Goal: Information Seeking & Learning: Learn about a topic

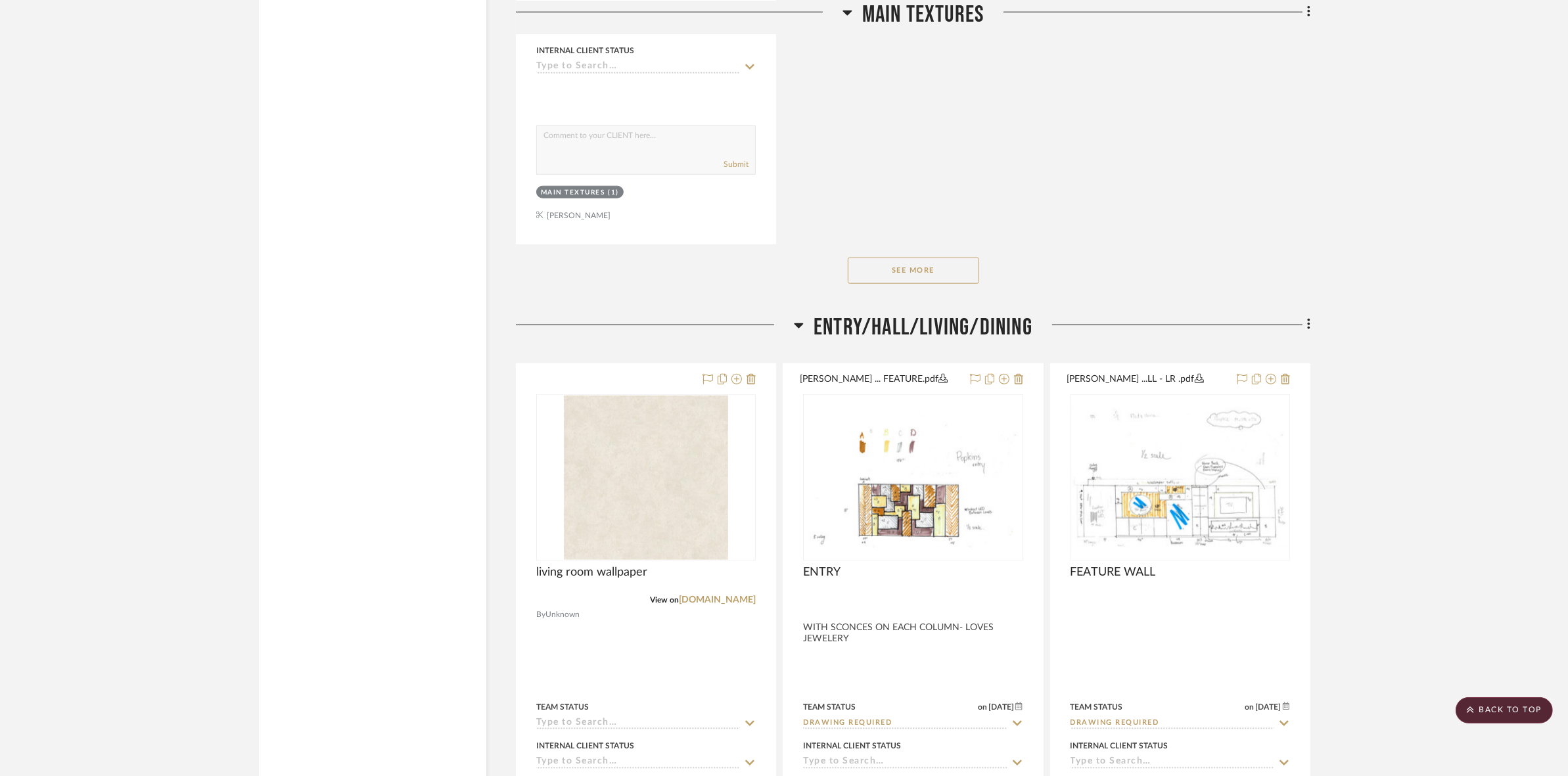
scroll to position [1889, 0]
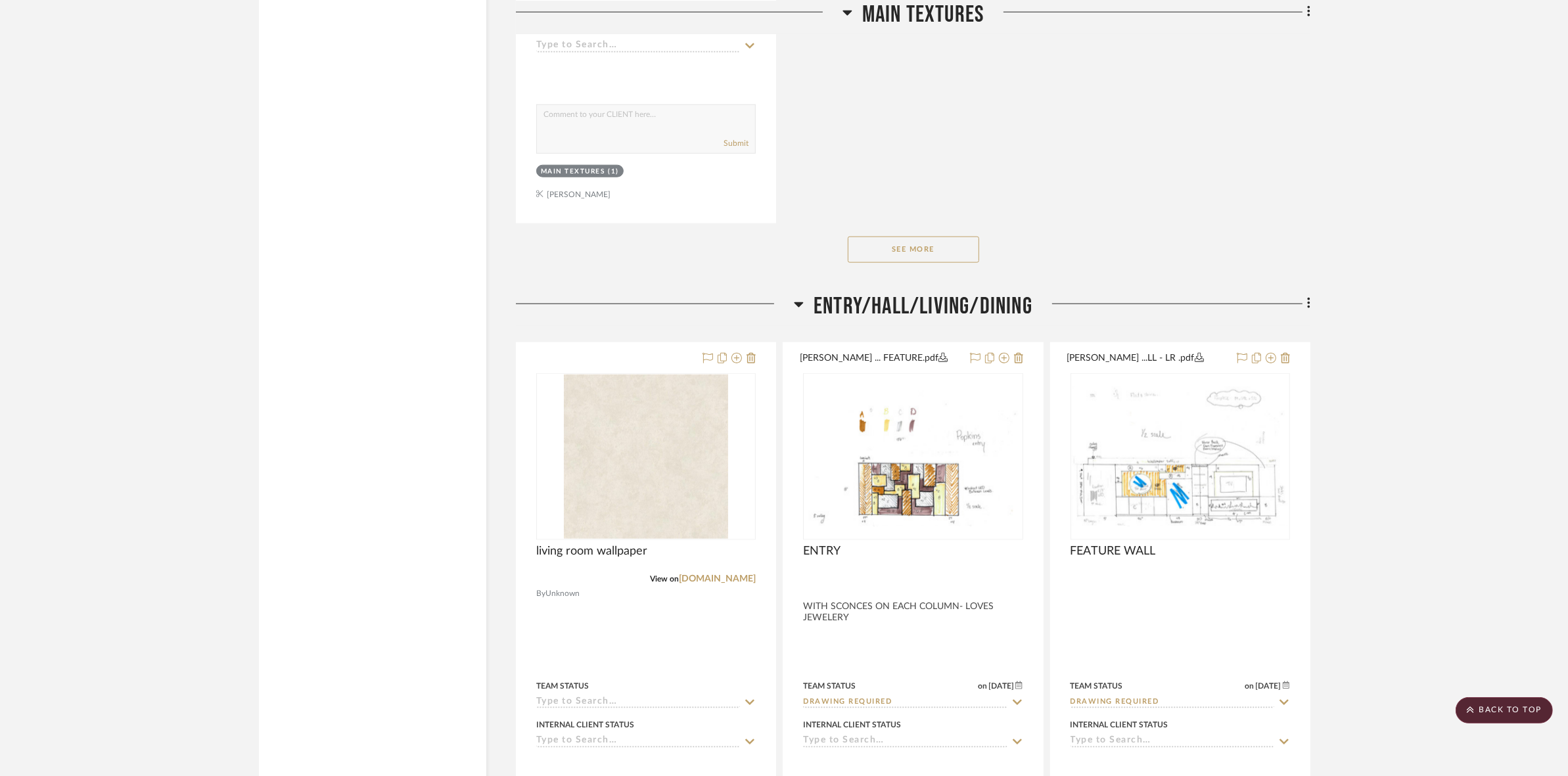
click at [915, 241] on button "See More" at bounding box center [913, 250] width 131 height 26
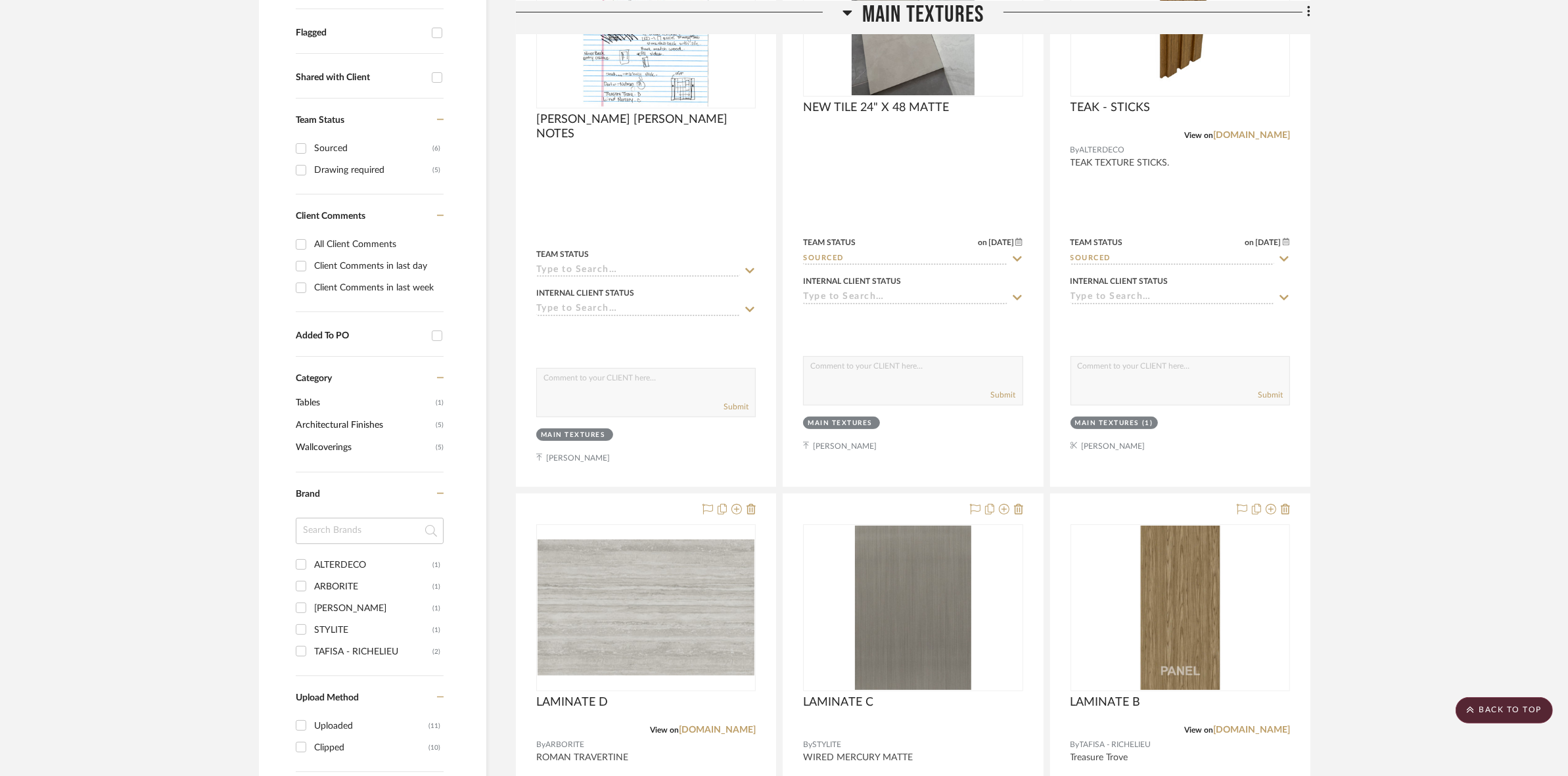
scroll to position [0, 0]
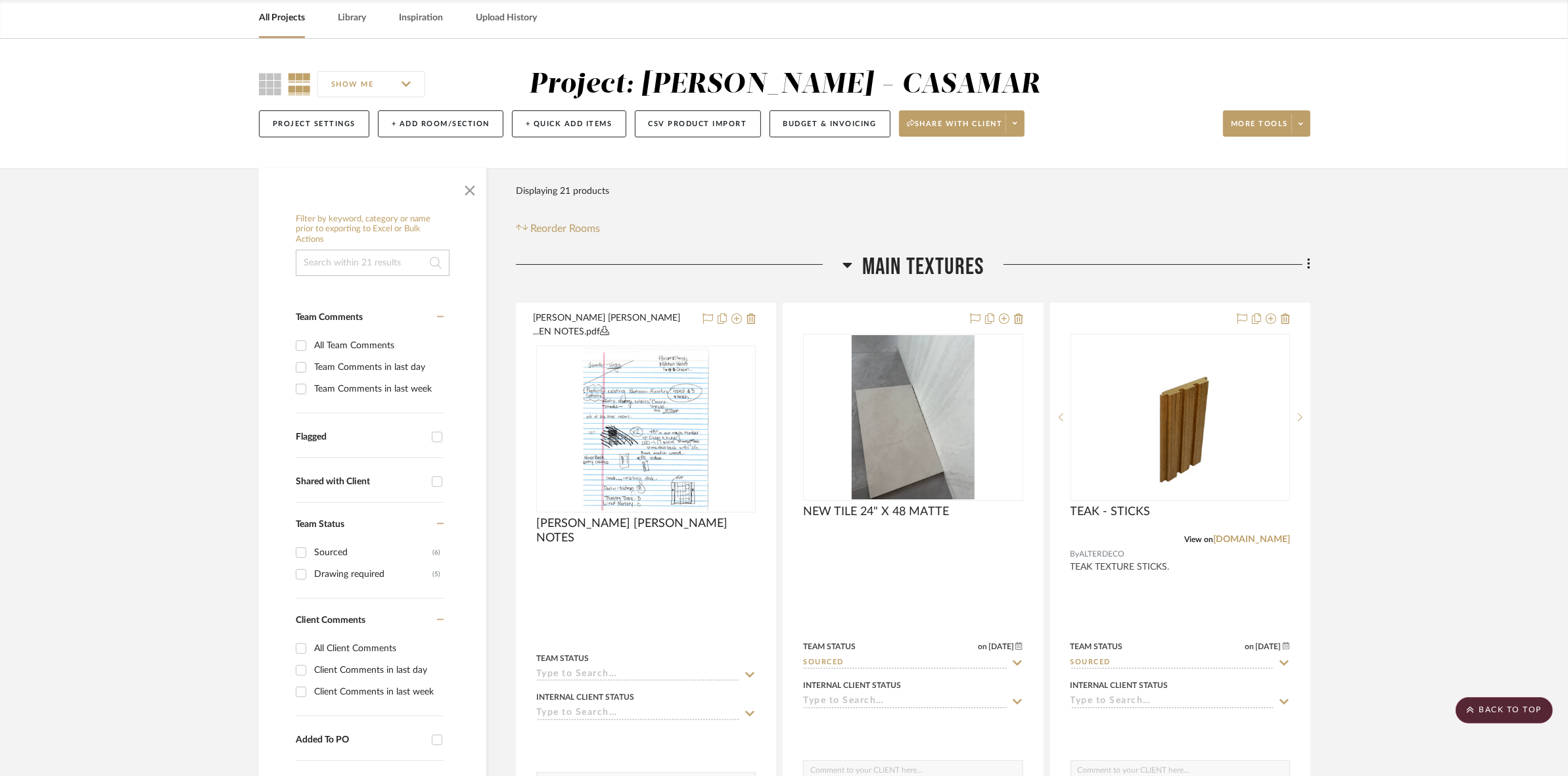
drag, startPoint x: 1082, startPoint y: 378, endPoint x: 1132, endPoint y: 287, distance: 103.8
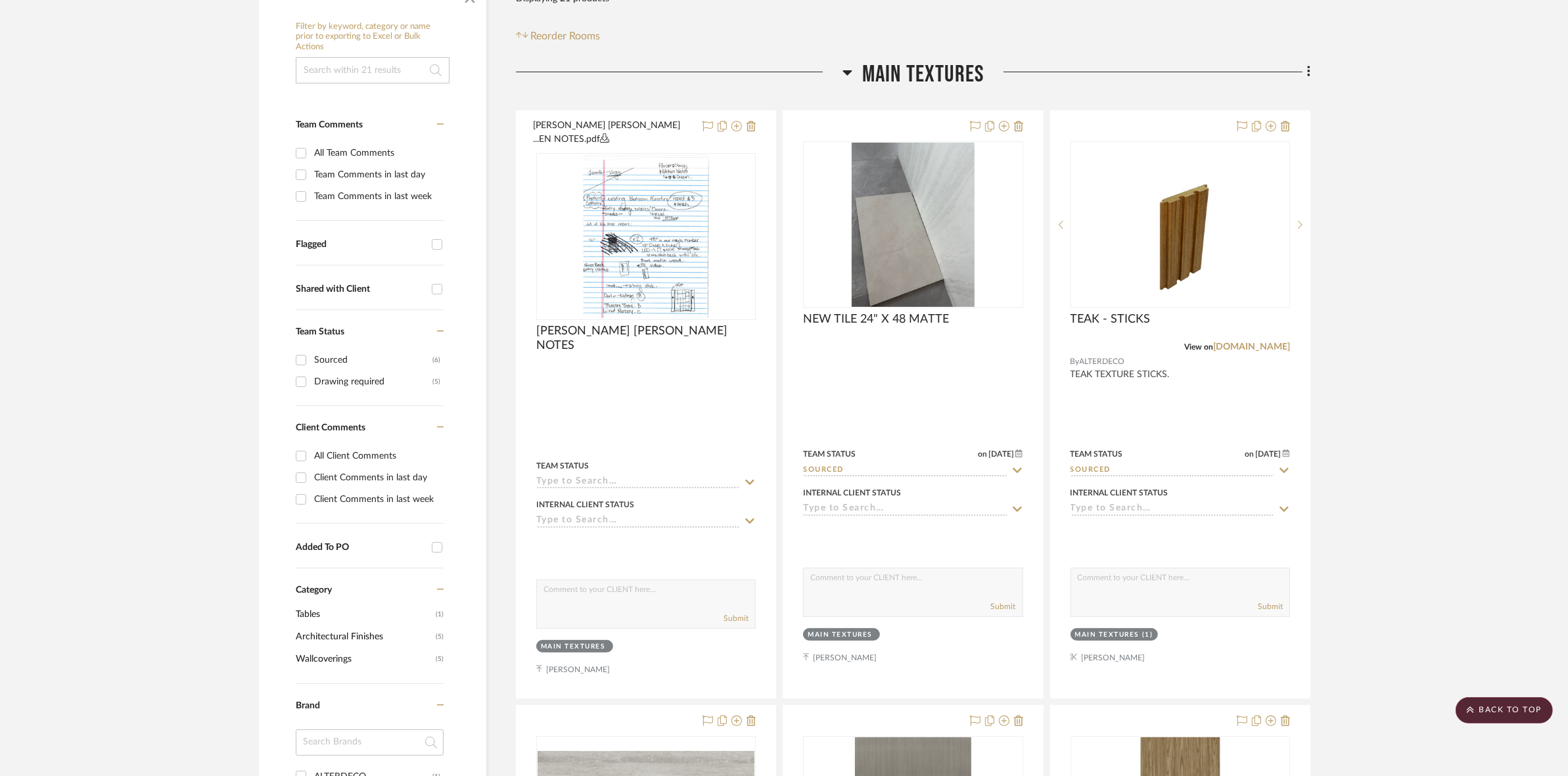
scroll to position [246, 0]
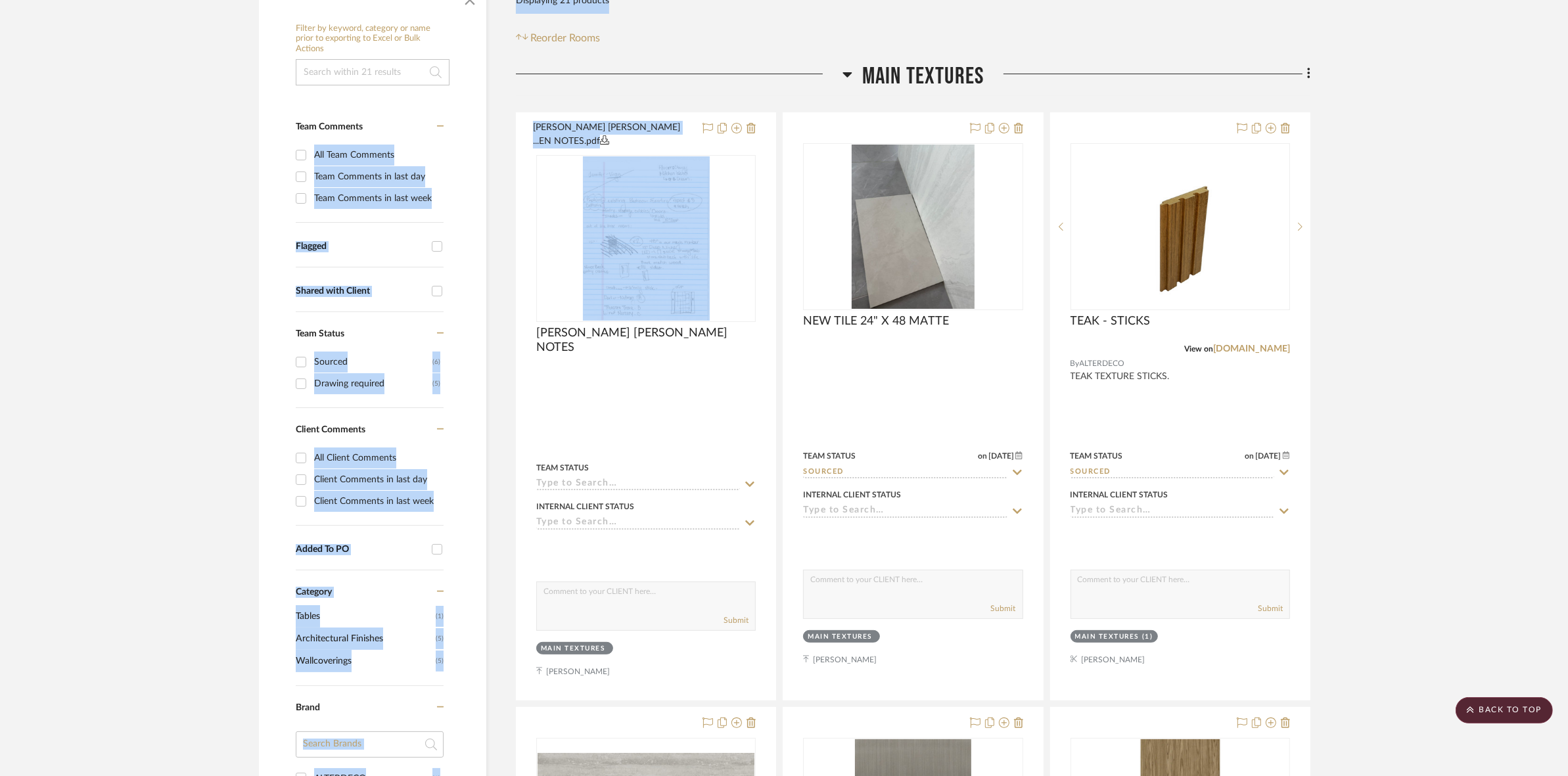
drag, startPoint x: 510, startPoint y: 87, endPoint x: 527, endPoint y: 107, distance: 26.2
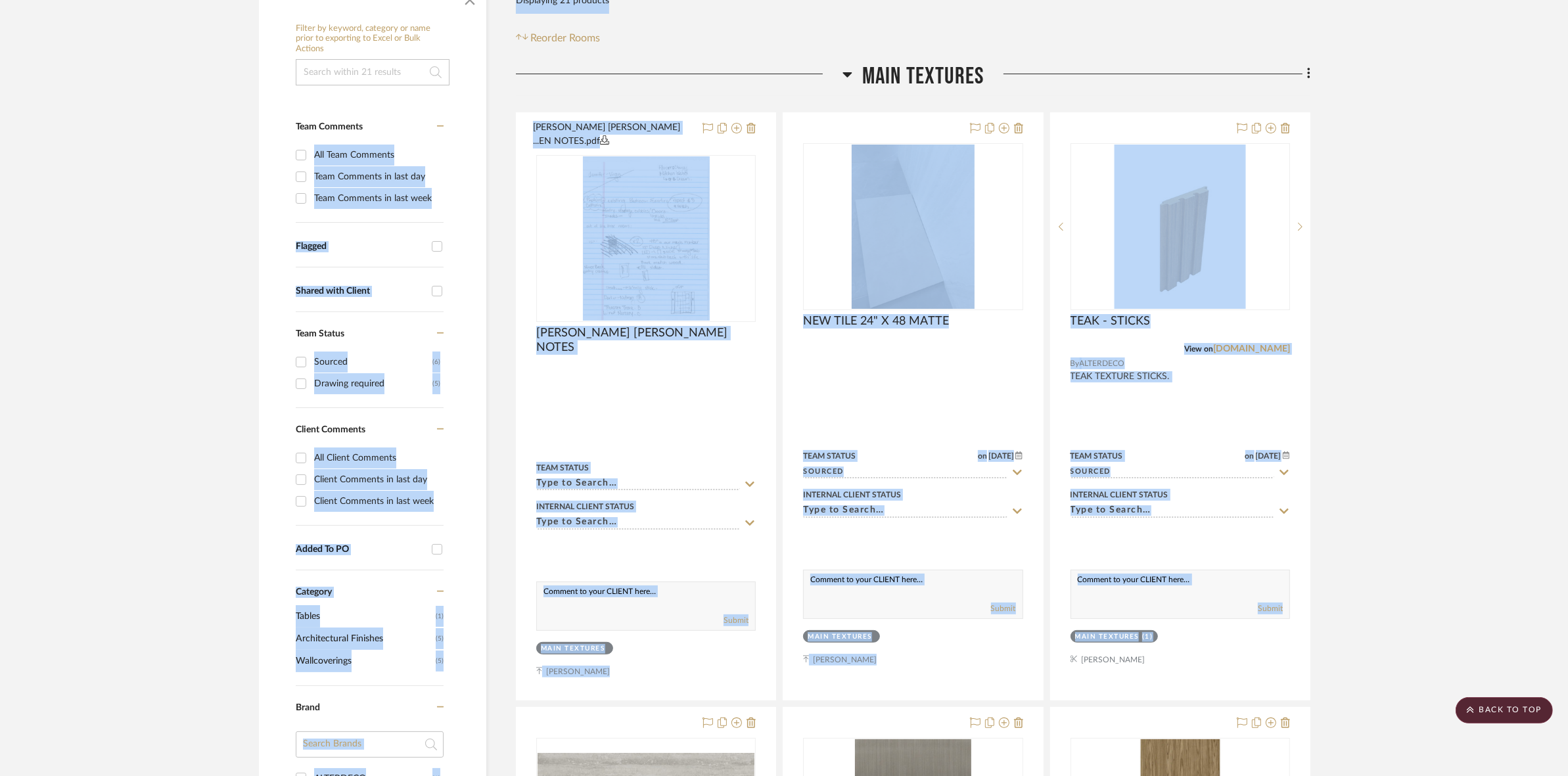
drag, startPoint x: 500, startPoint y: 94, endPoint x: 1400, endPoint y: 523, distance: 997.0
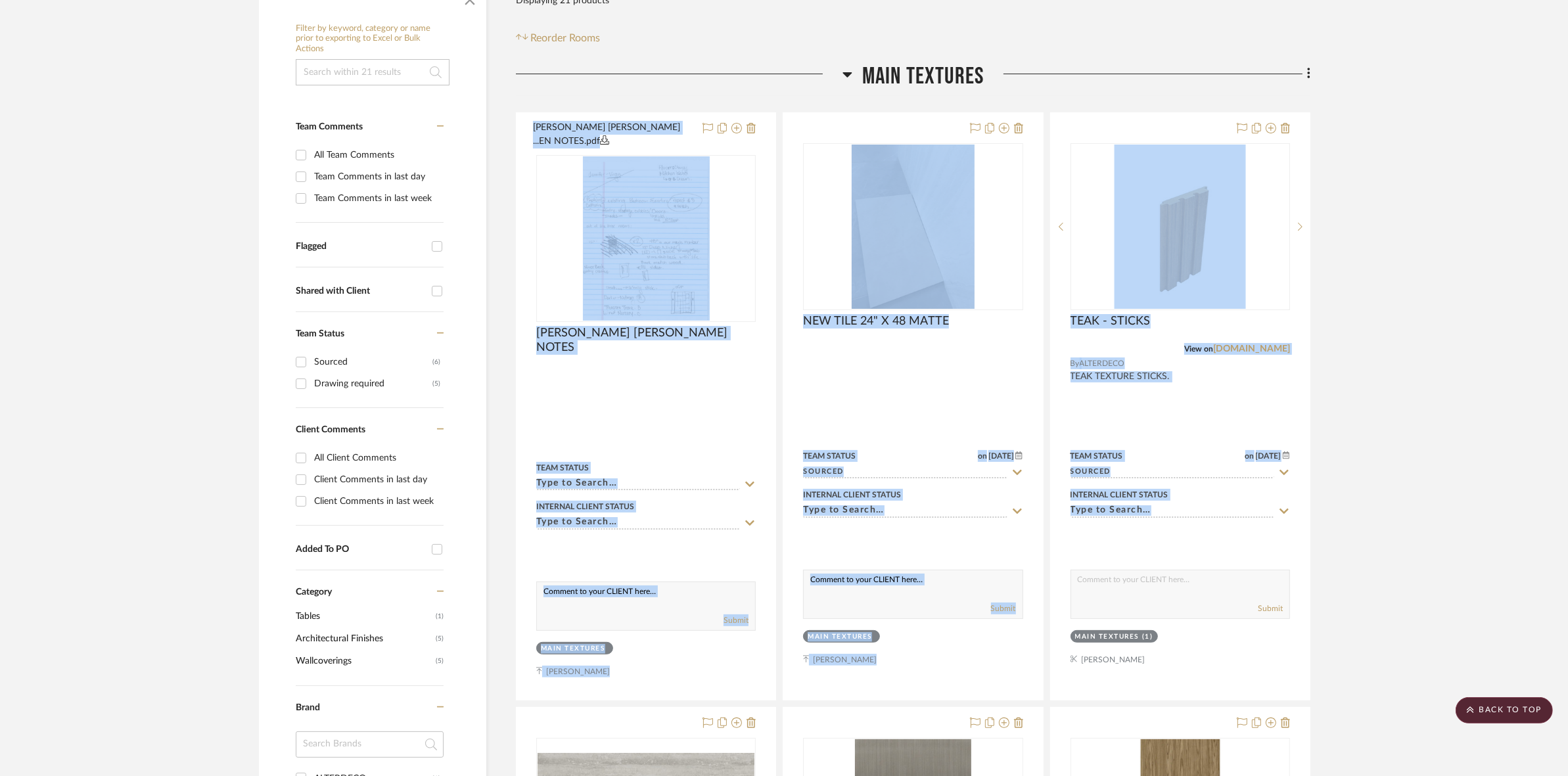
drag, startPoint x: 1400, startPoint y: 519, endPoint x: 504, endPoint y: 109, distance: 985.4
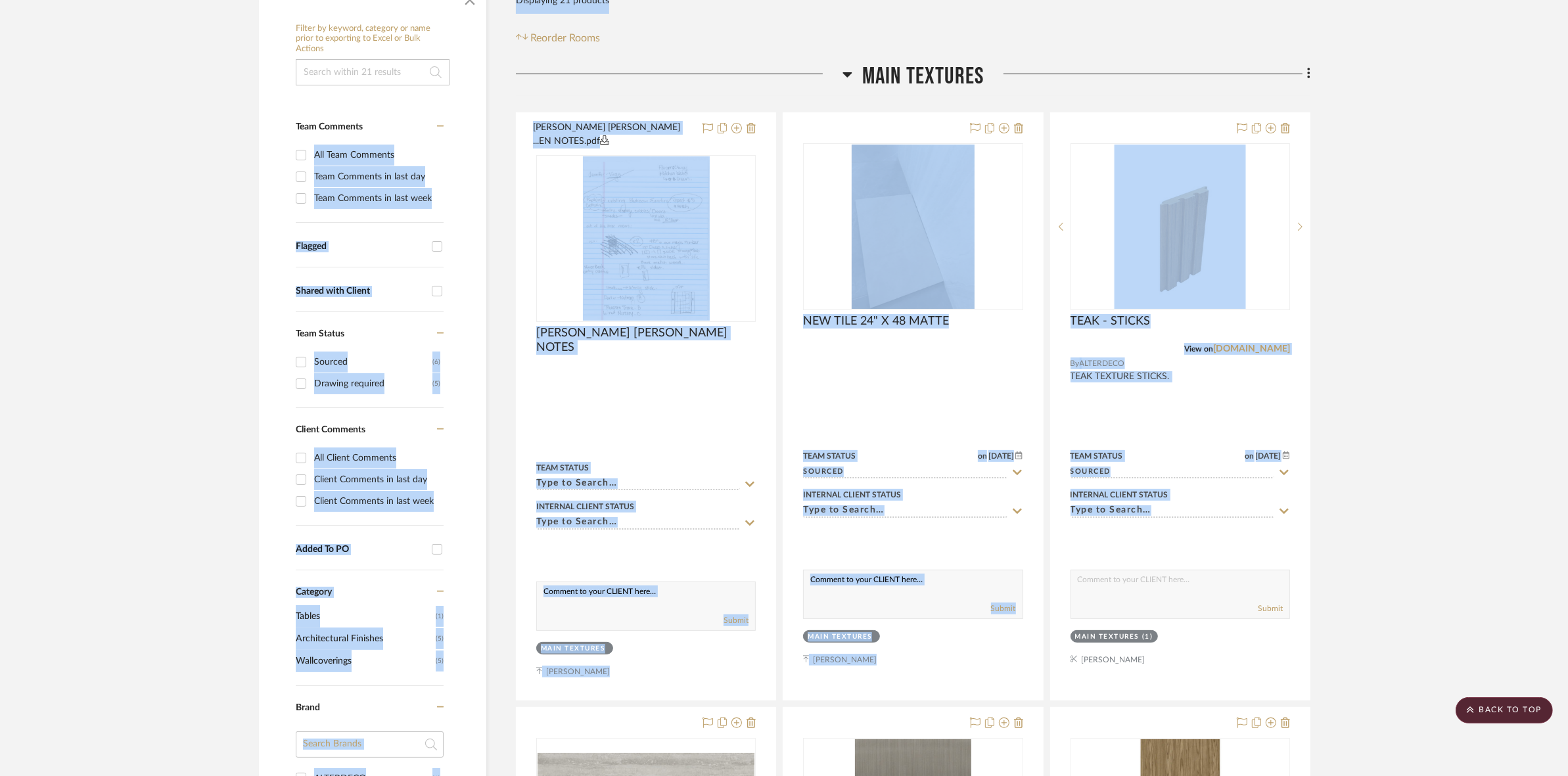
drag, startPoint x: 482, startPoint y: 94, endPoint x: 1429, endPoint y: 507, distance: 1033.1
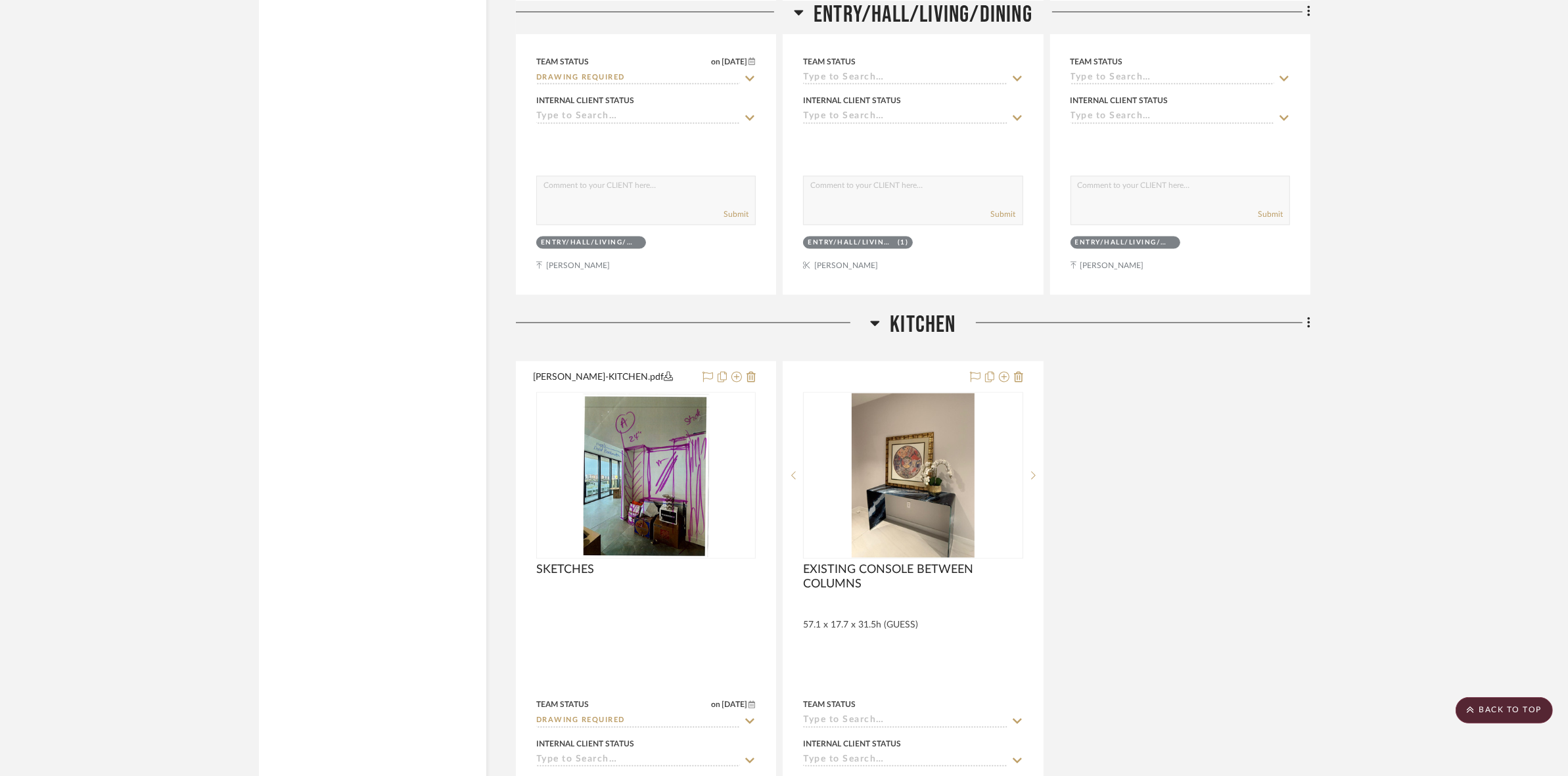
scroll to position [3122, 0]
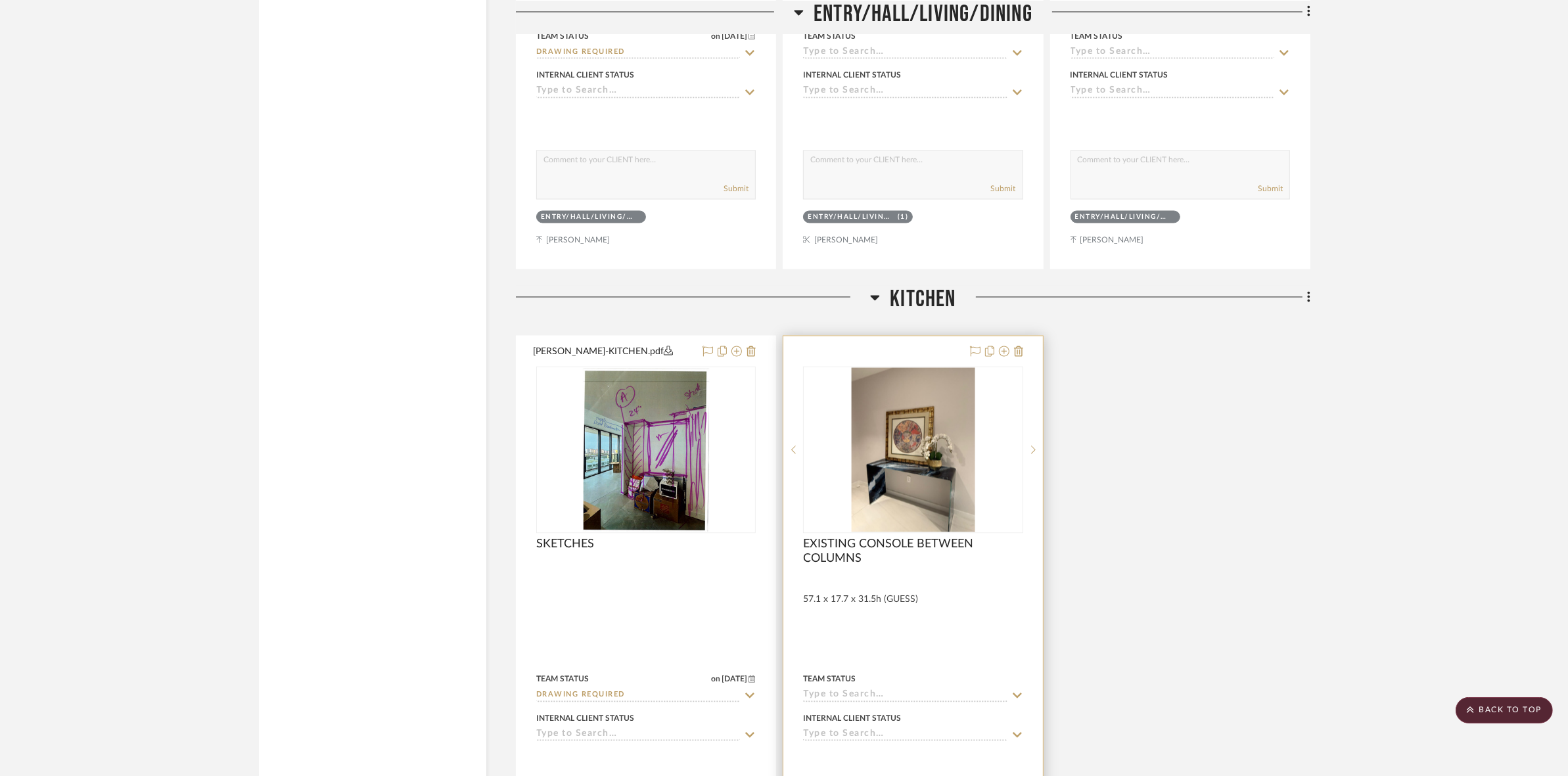
click at [883, 470] on img "0" at bounding box center [913, 450] width 123 height 165
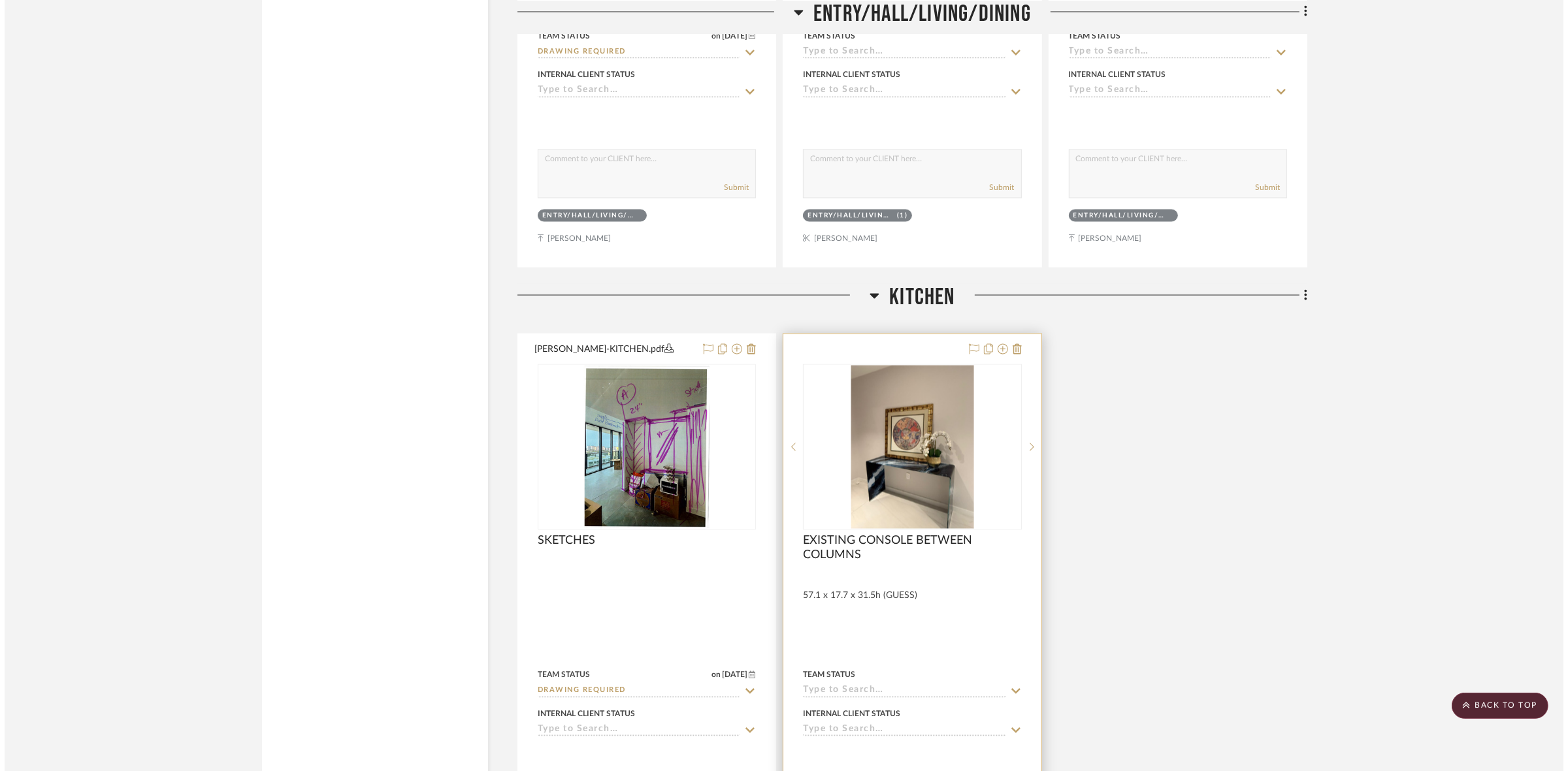
scroll to position [0, 0]
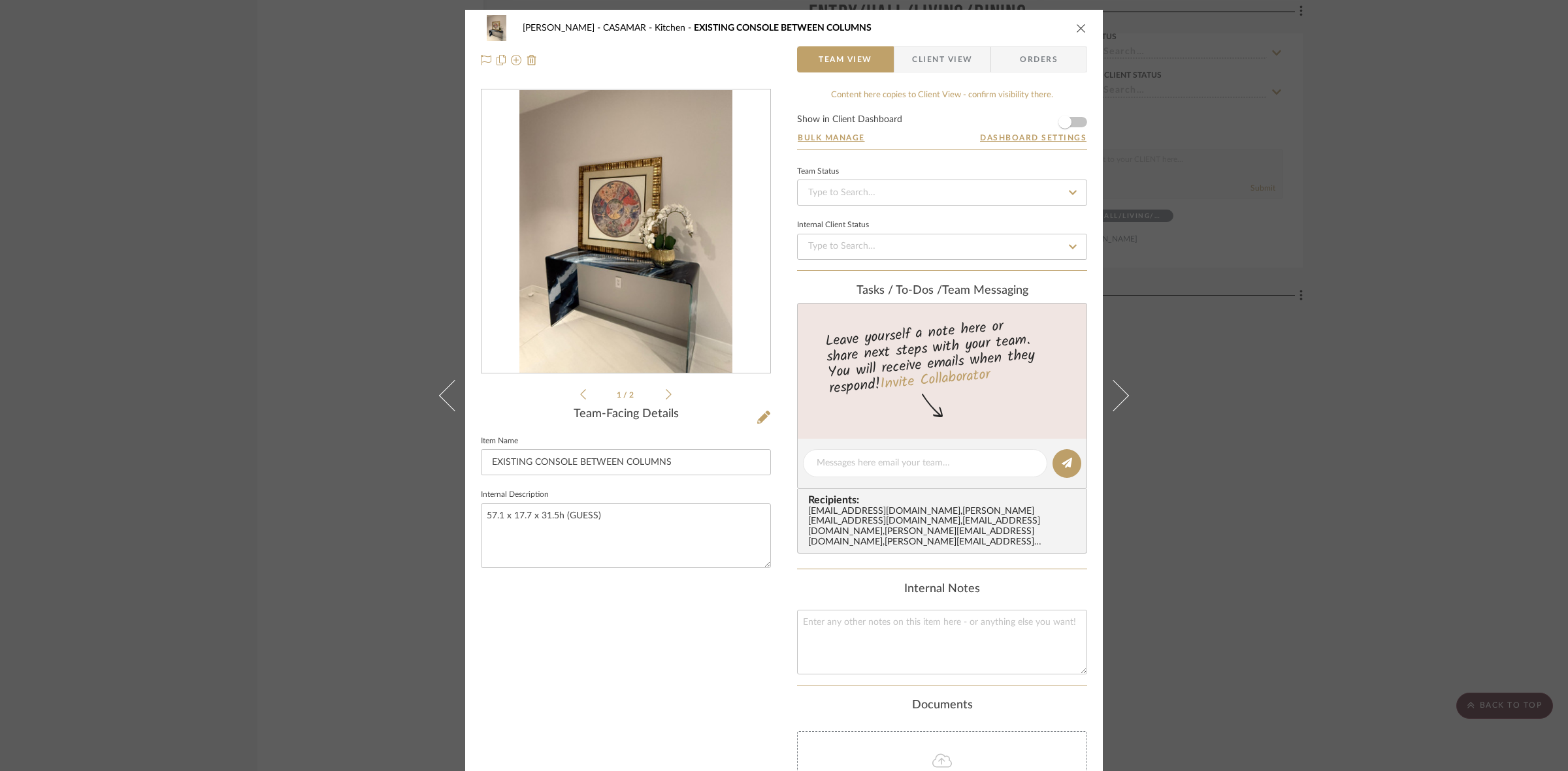
click at [666, 393] on icon at bounding box center [669, 395] width 6 height 12
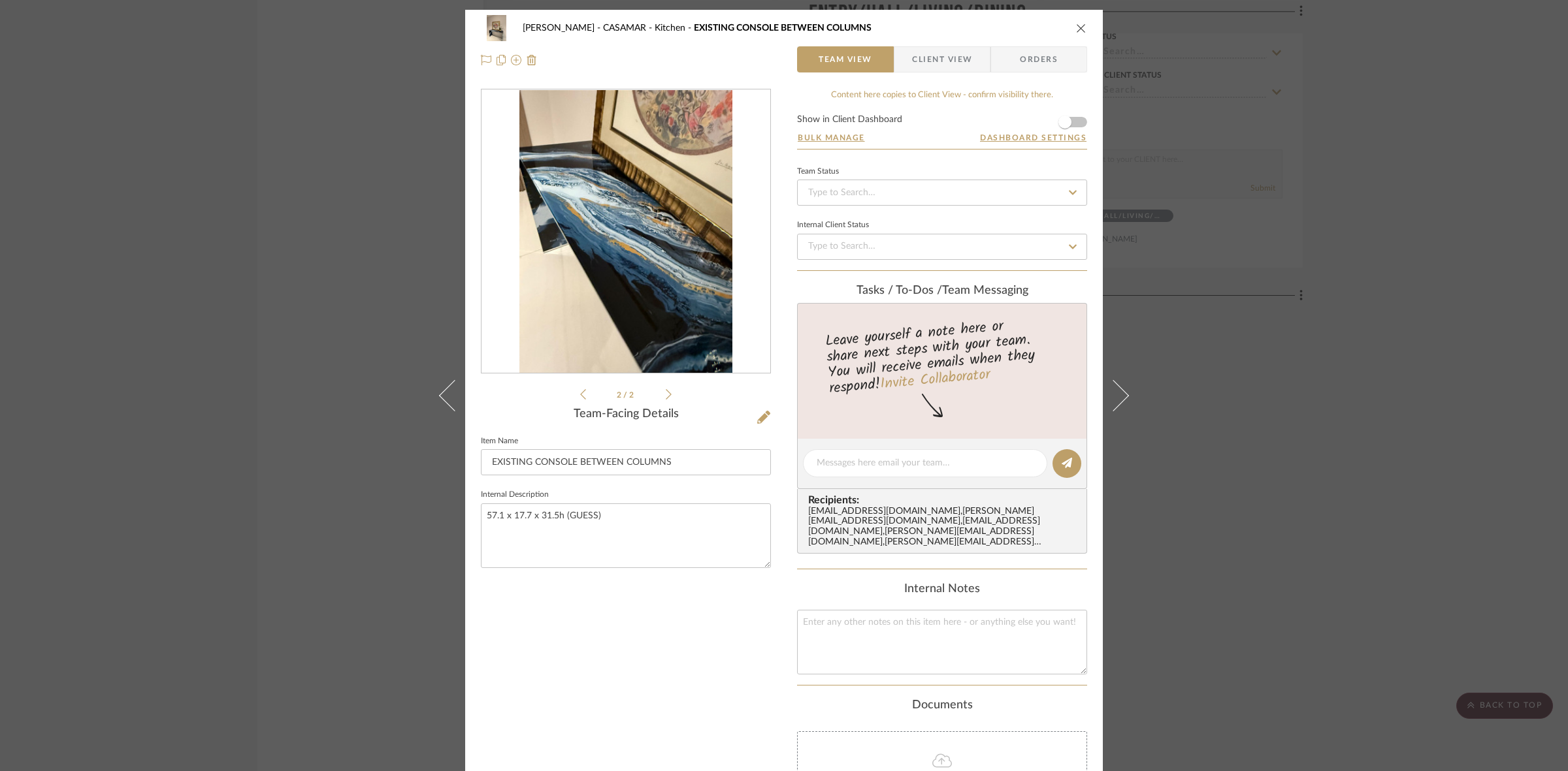
click at [580, 397] on icon at bounding box center [582, 395] width 6 height 12
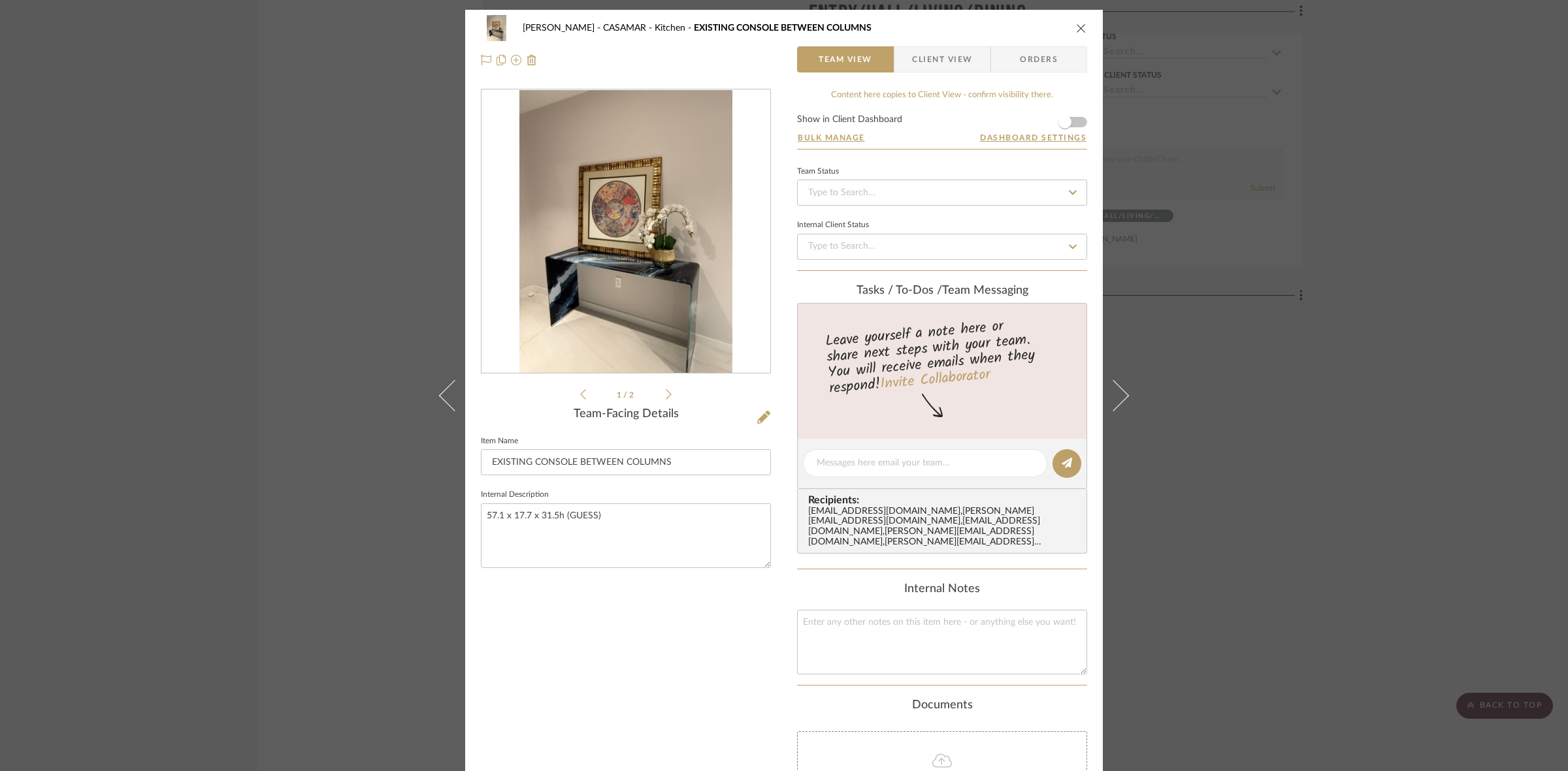
click at [265, 331] on div "[PERSON_NAME] - CASAMAR Kitchen EXISTING CONSOLE BETWEEN COLUMNS Team View Clie…" at bounding box center [784, 386] width 1568 height 771
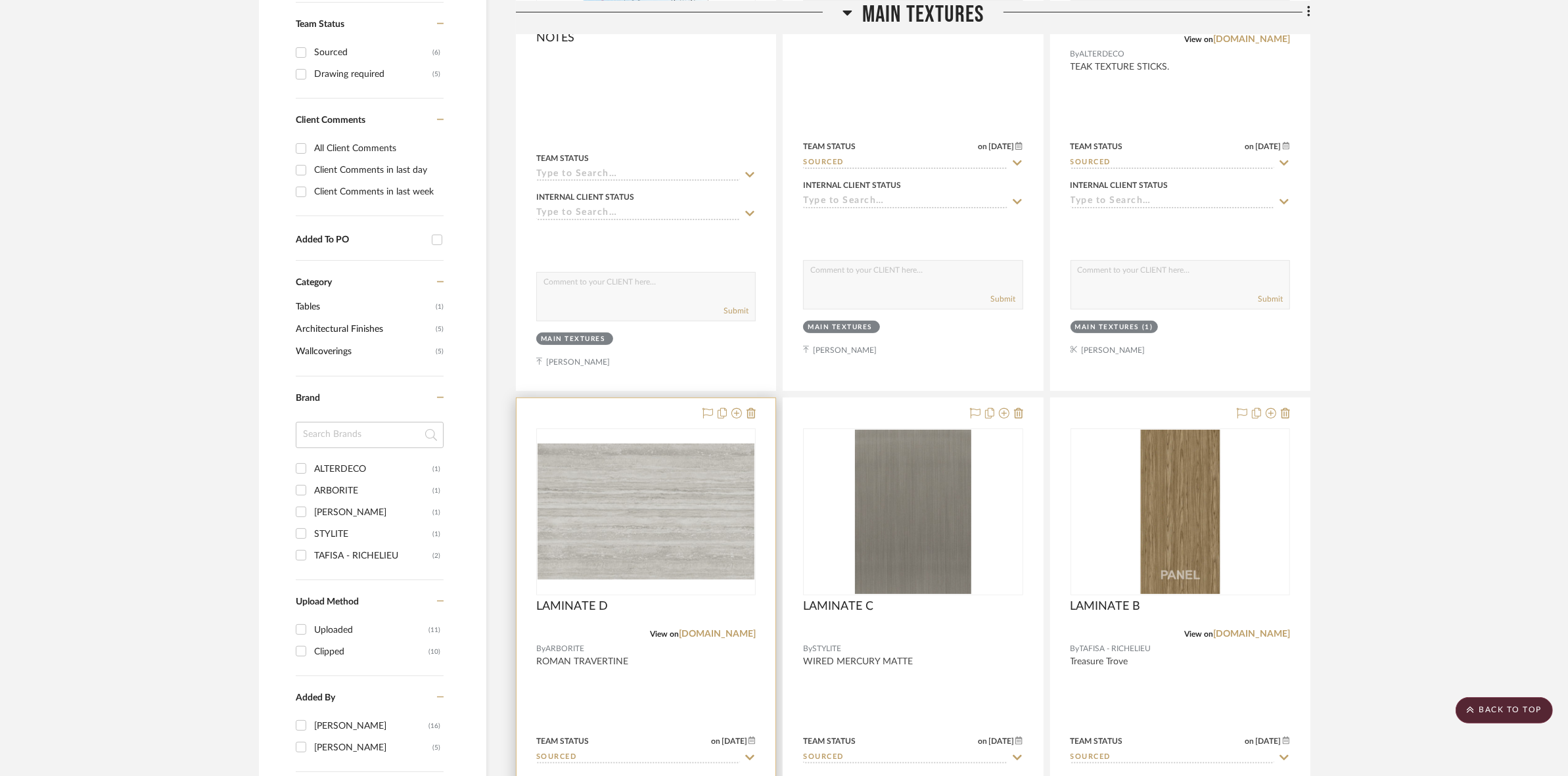
scroll to position [575, 0]
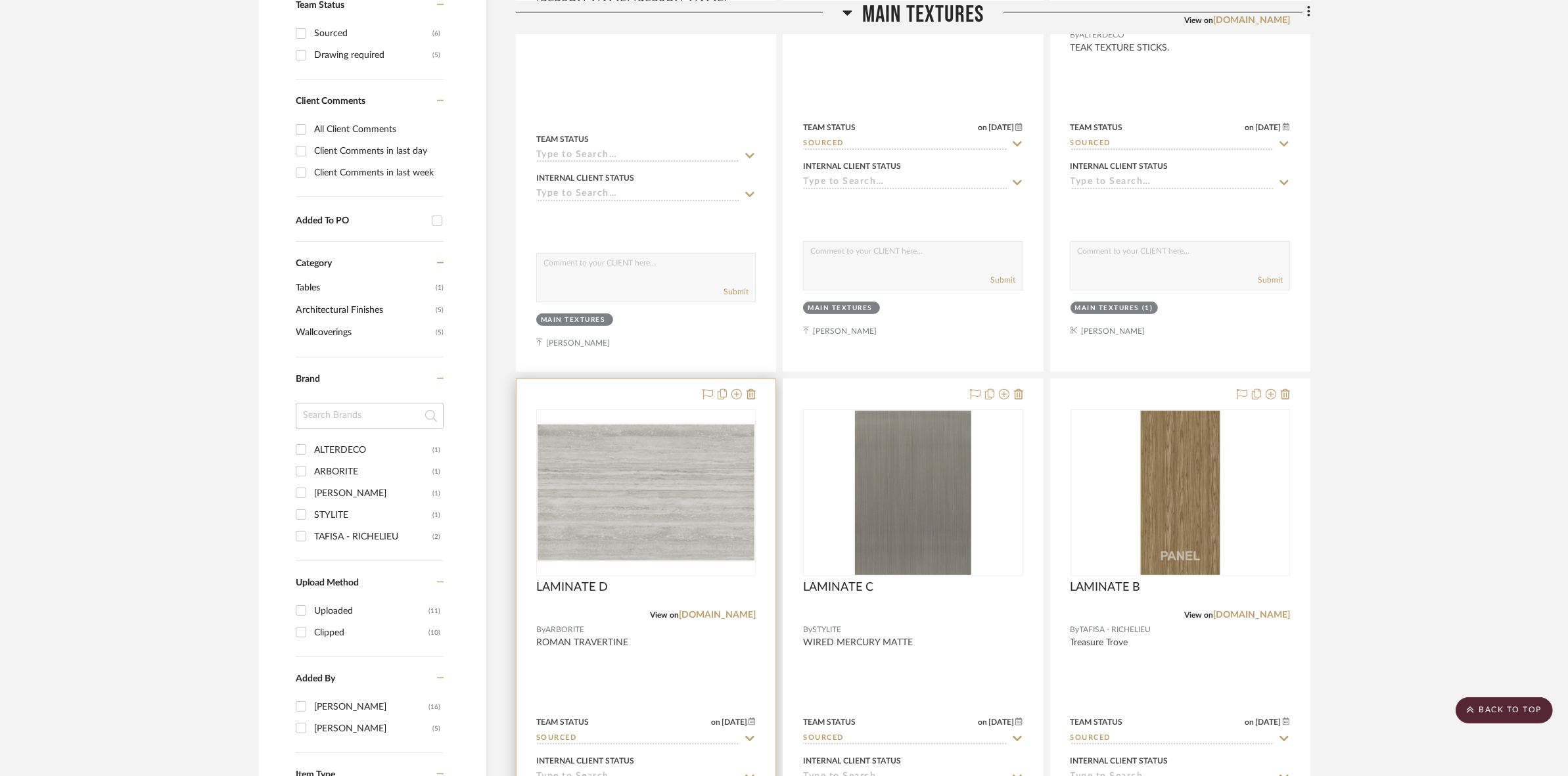
click at [717, 497] on img "0" at bounding box center [646, 492] width 217 height 136
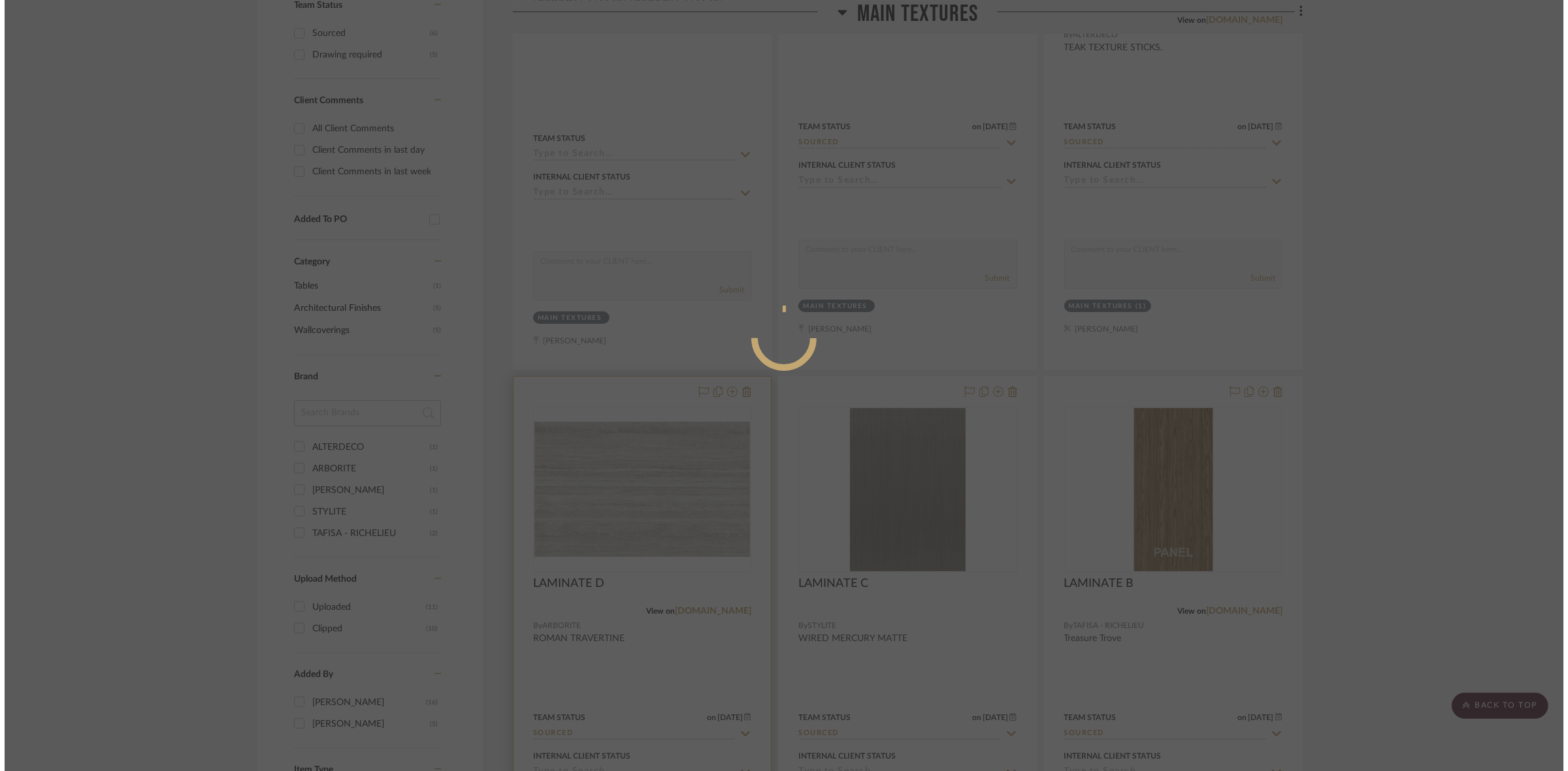
scroll to position [0, 0]
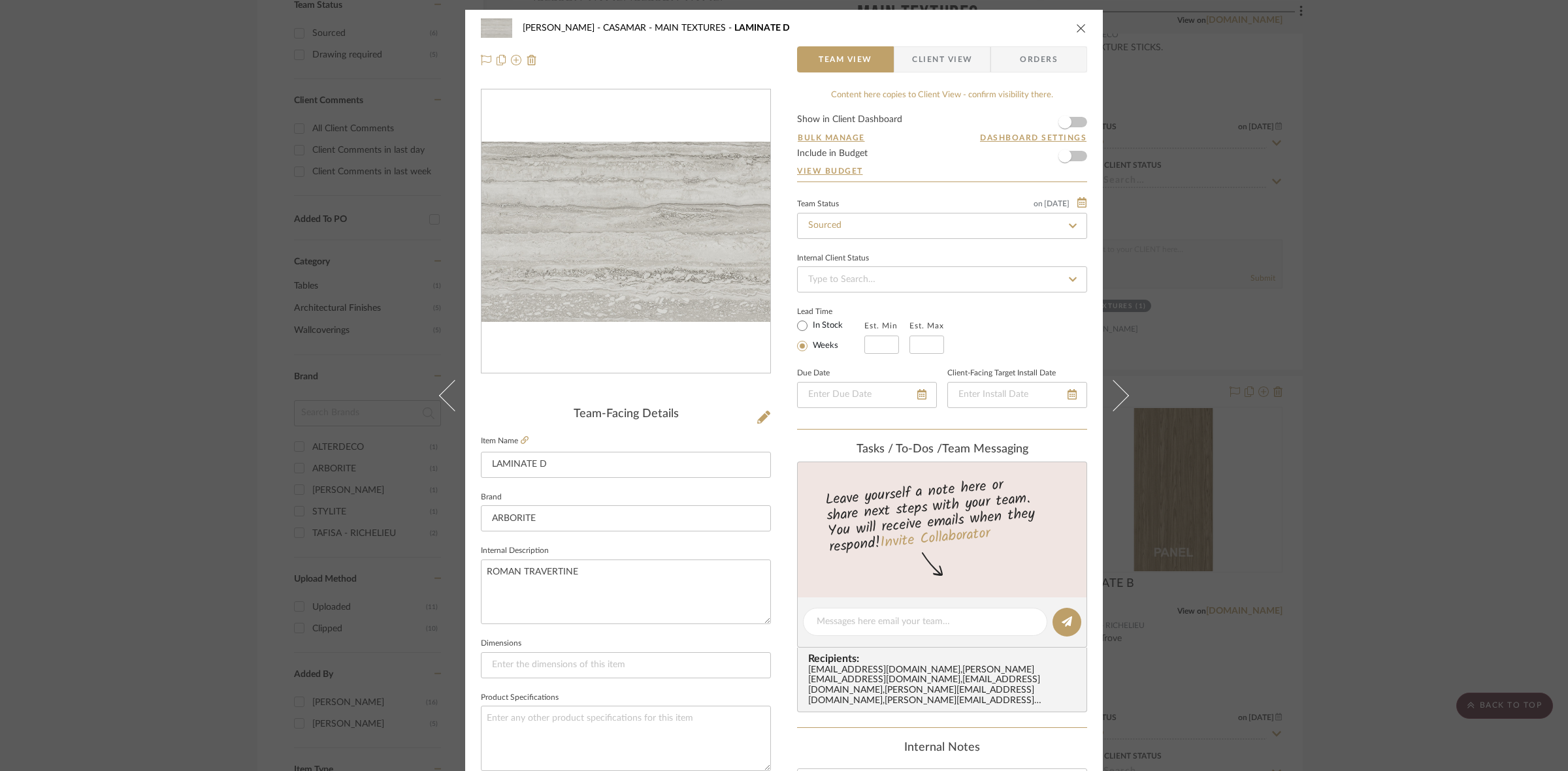
click at [587, 238] on img "0" at bounding box center [626, 231] width 289 height 180
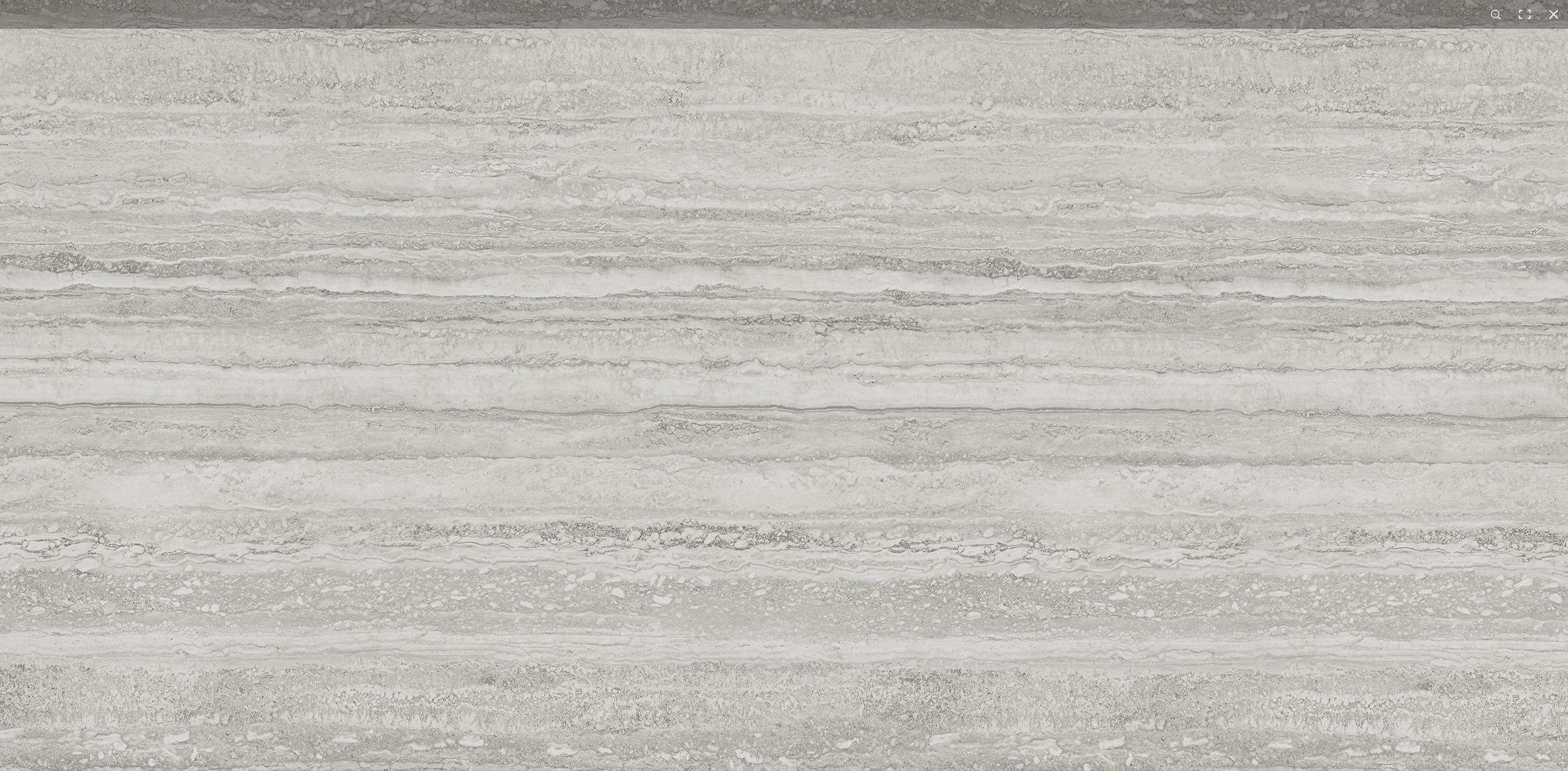
click at [230, 213] on img at bounding box center [784, 423] width 1568 height 980
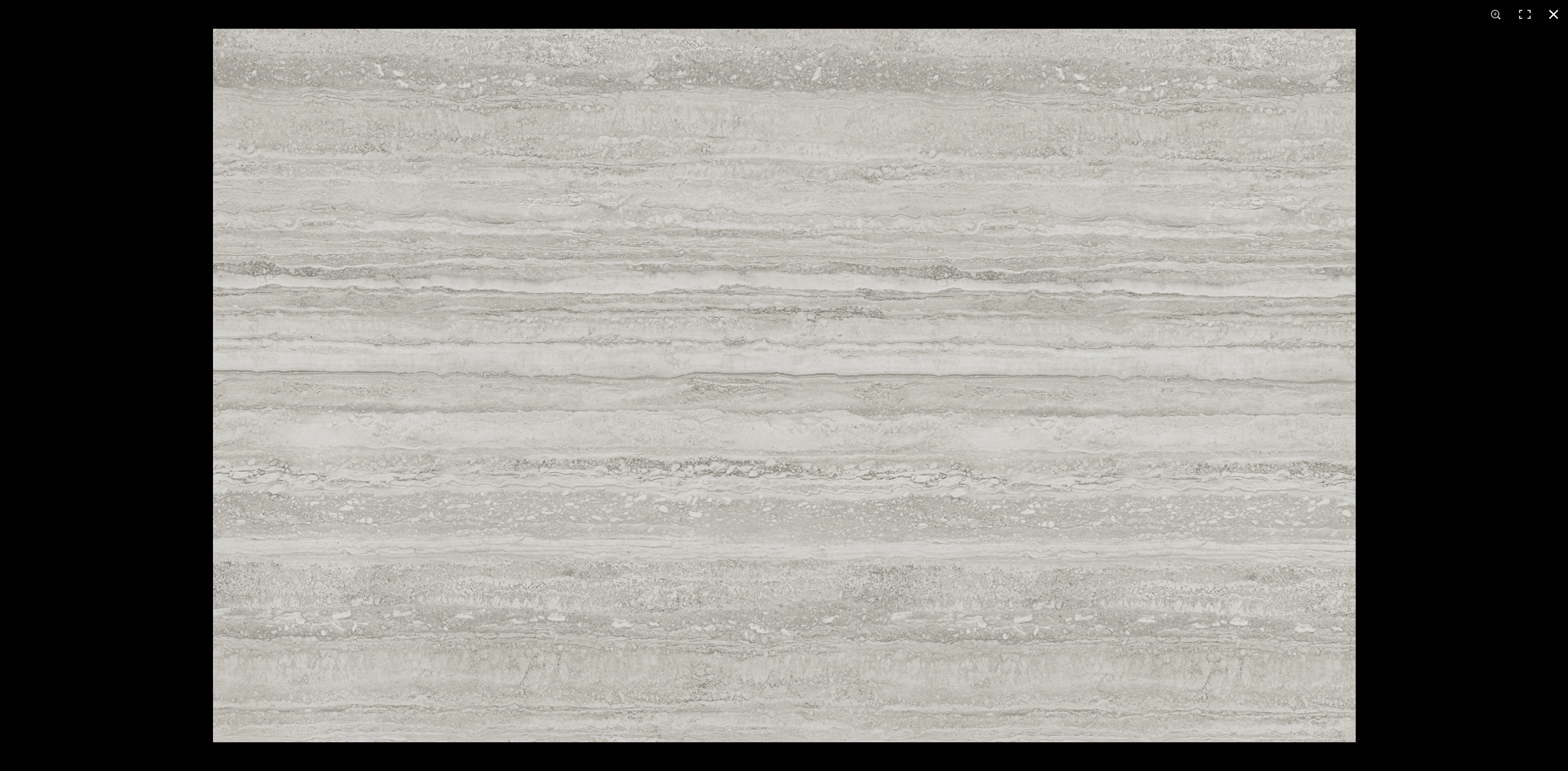
click at [0, 160] on div at bounding box center [784, 386] width 1568 height 771
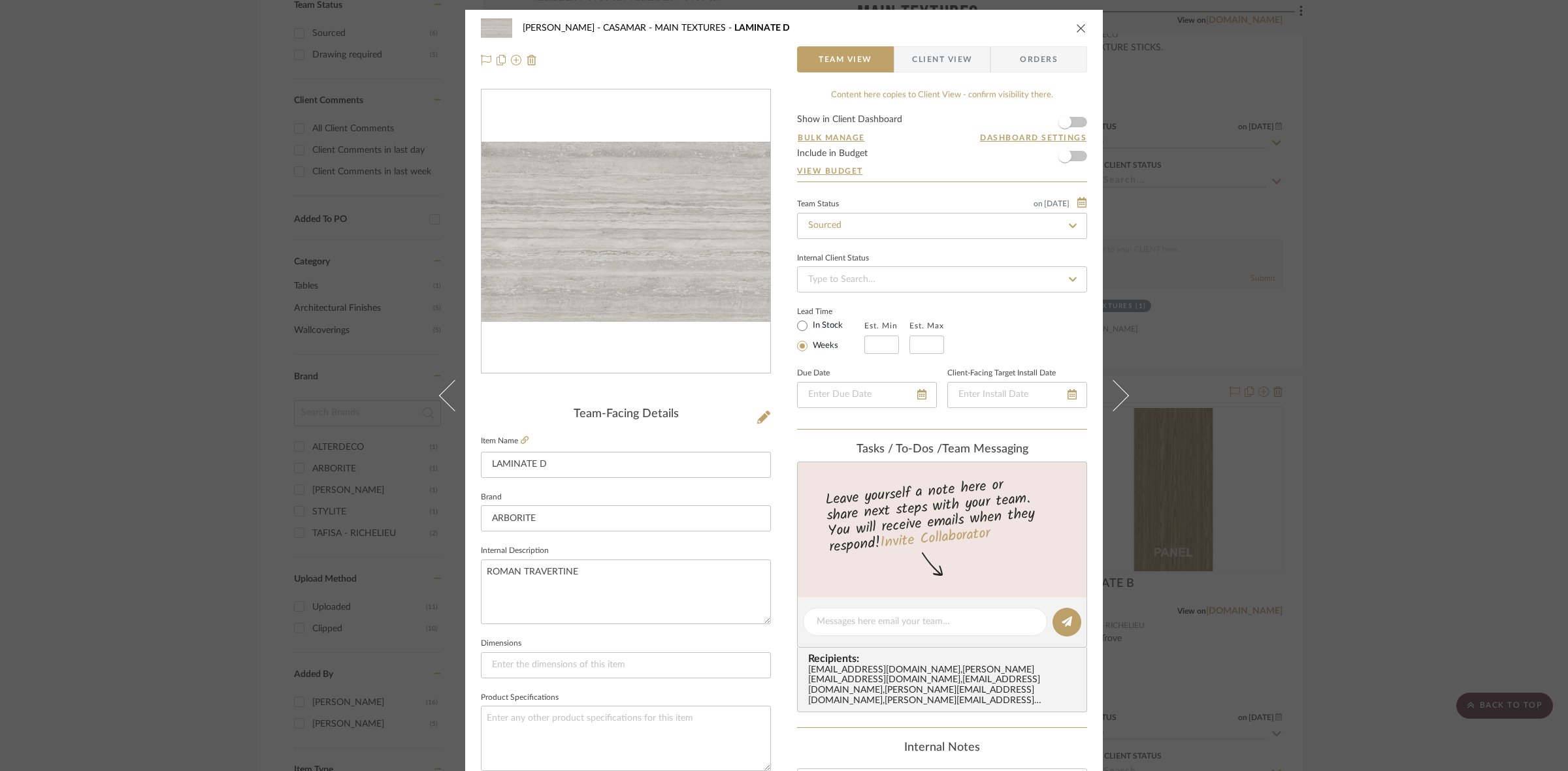
drag, startPoint x: 275, startPoint y: 265, endPoint x: 731, endPoint y: 462, distance: 496.7
click at [279, 266] on div "[PERSON_NAME] - CASAMAR MAIN TEXTURES LAMINATE D Team View Client View Orders T…" at bounding box center [784, 386] width 1568 height 771
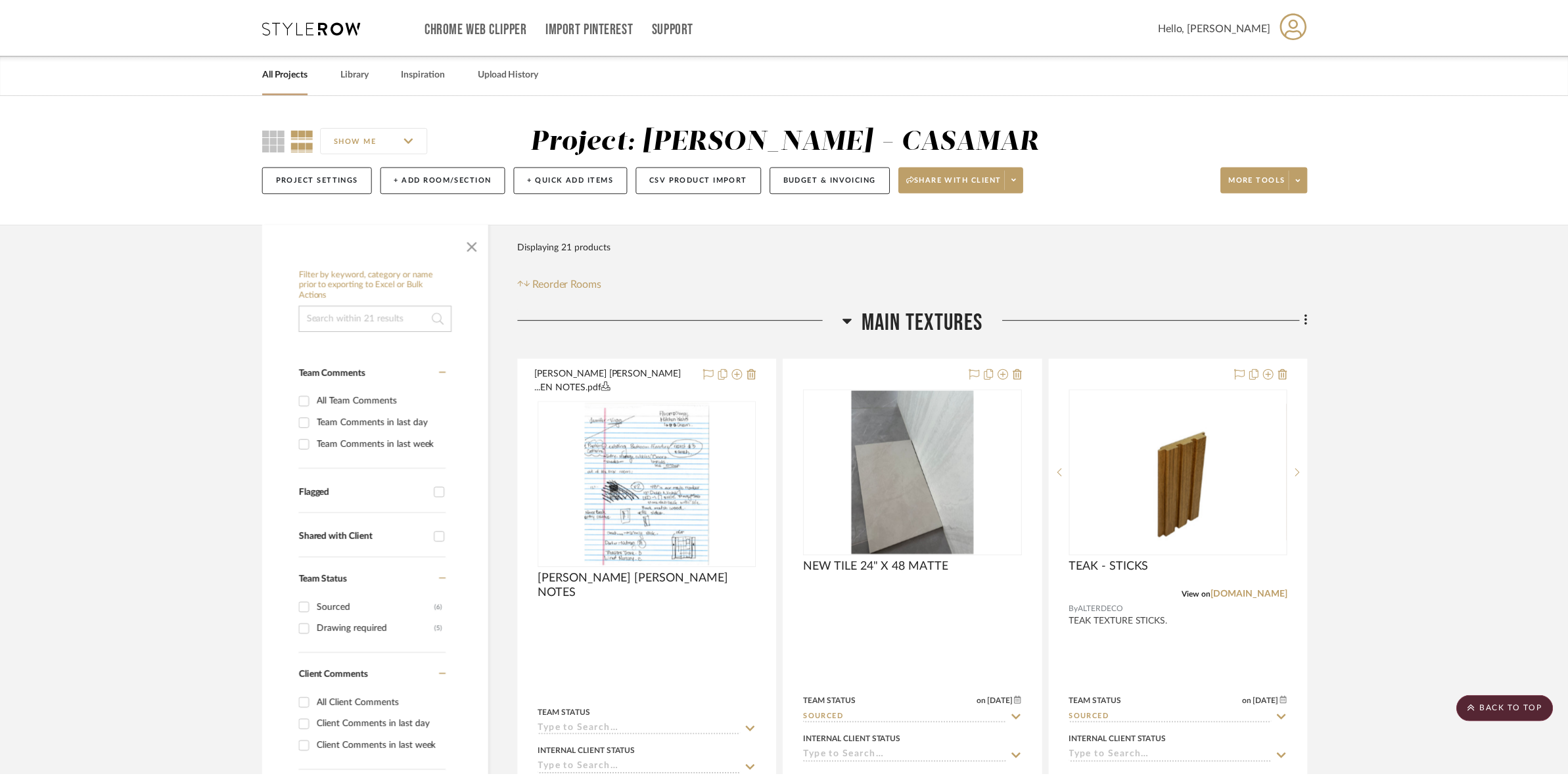
scroll to position [575, 0]
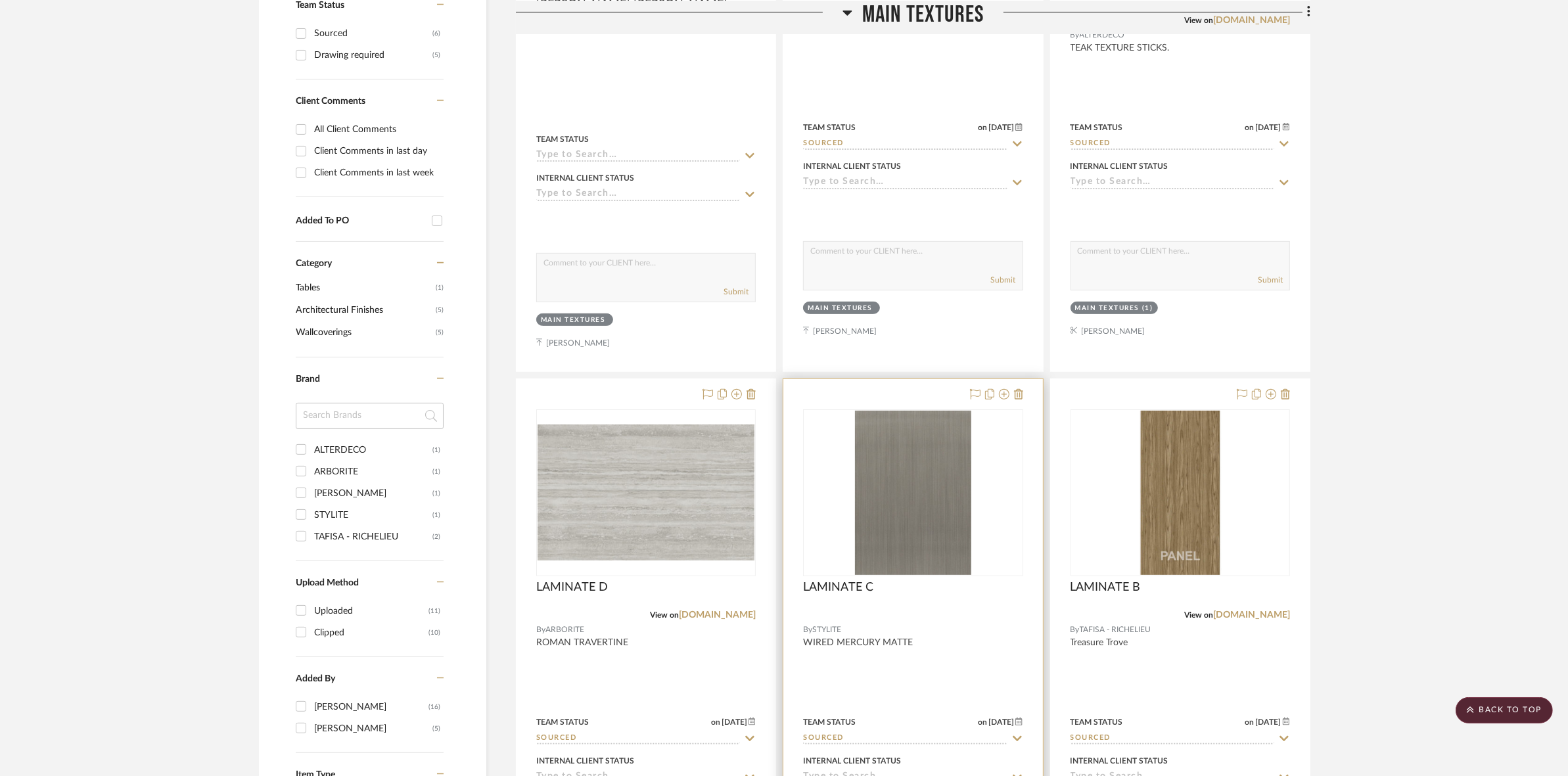
click at [822, 465] on div "0" at bounding box center [912, 492] width 218 height 166
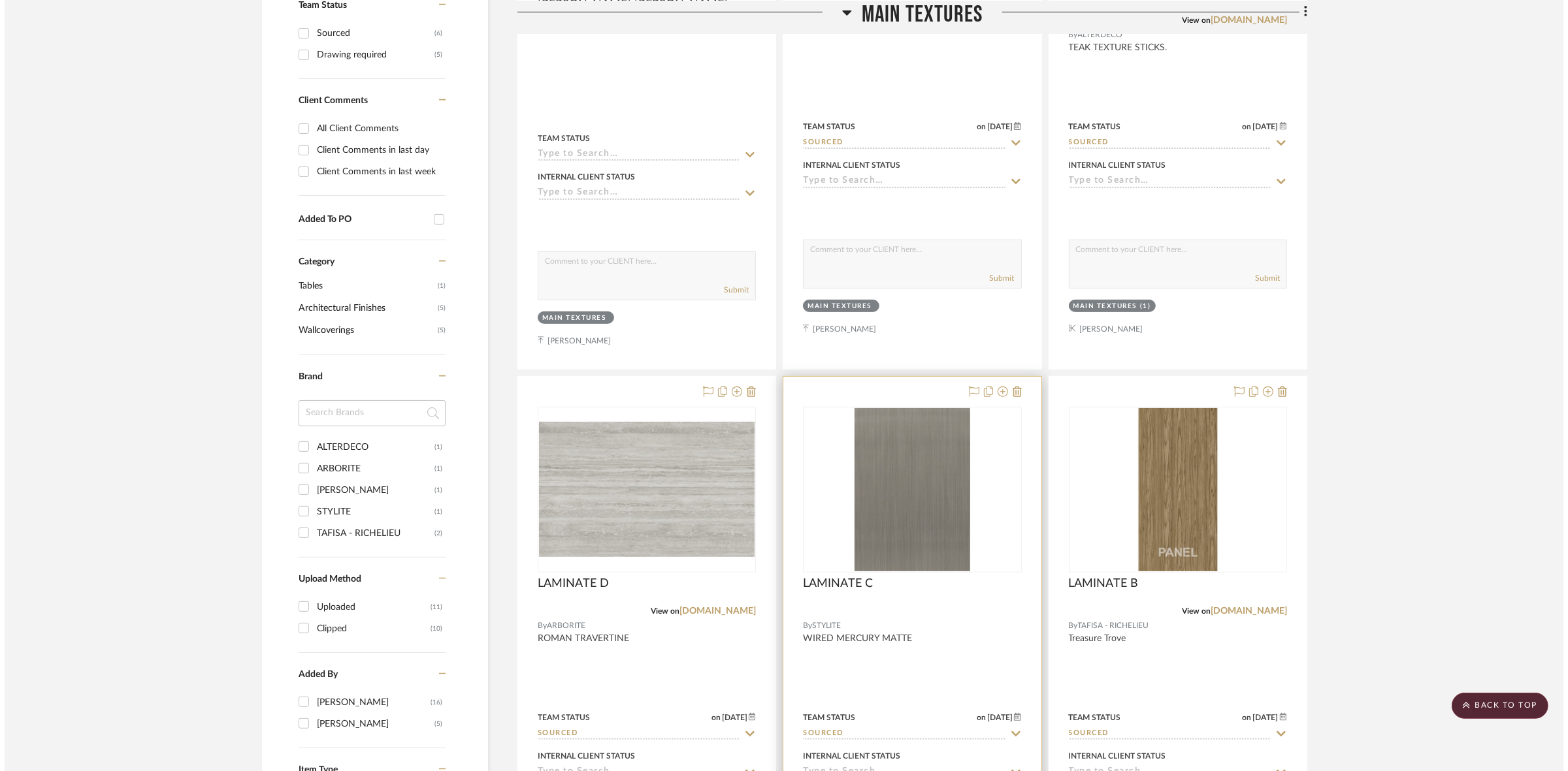
scroll to position [0, 0]
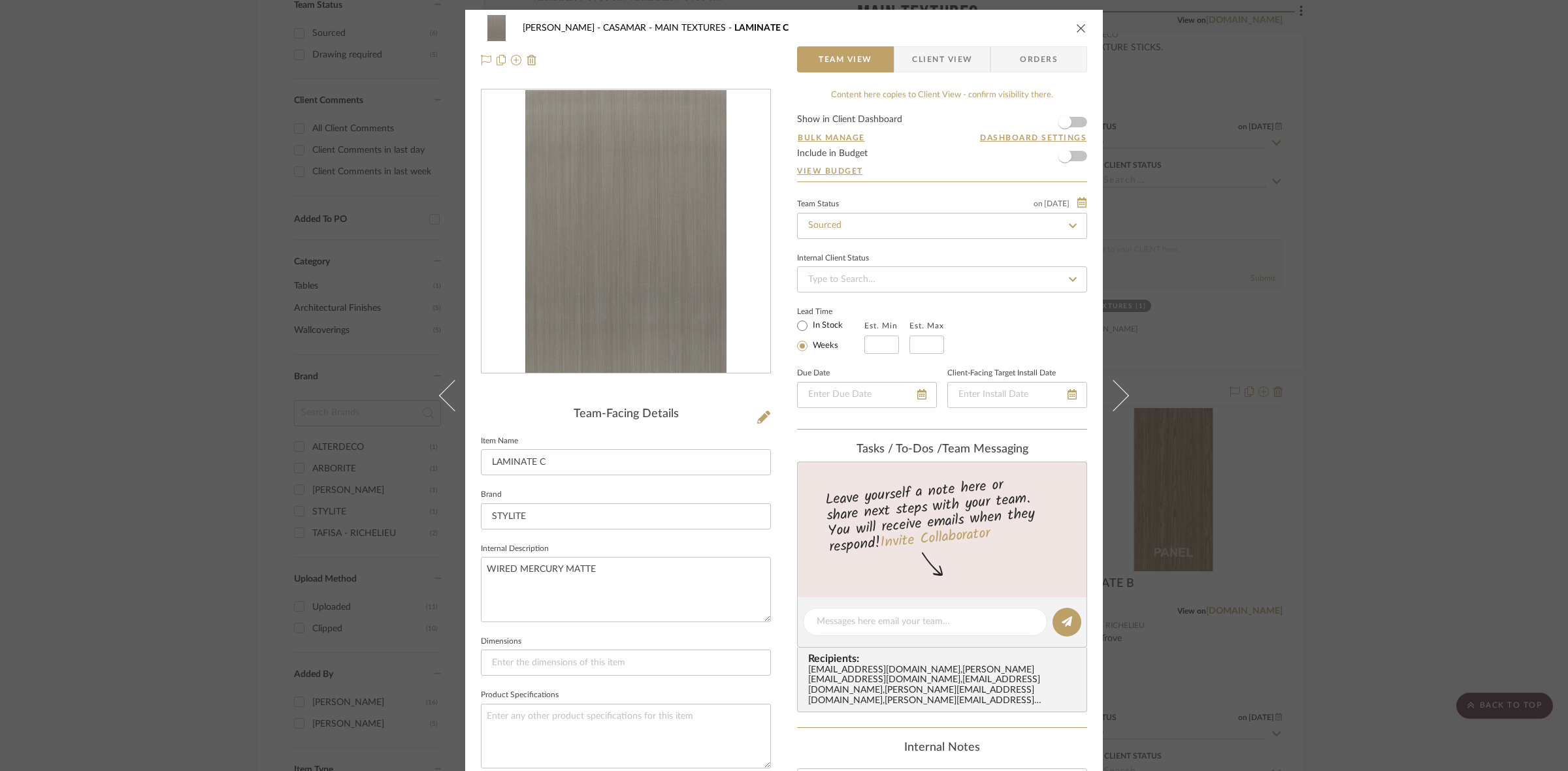
click at [585, 234] on img "0" at bounding box center [625, 232] width 201 height 284
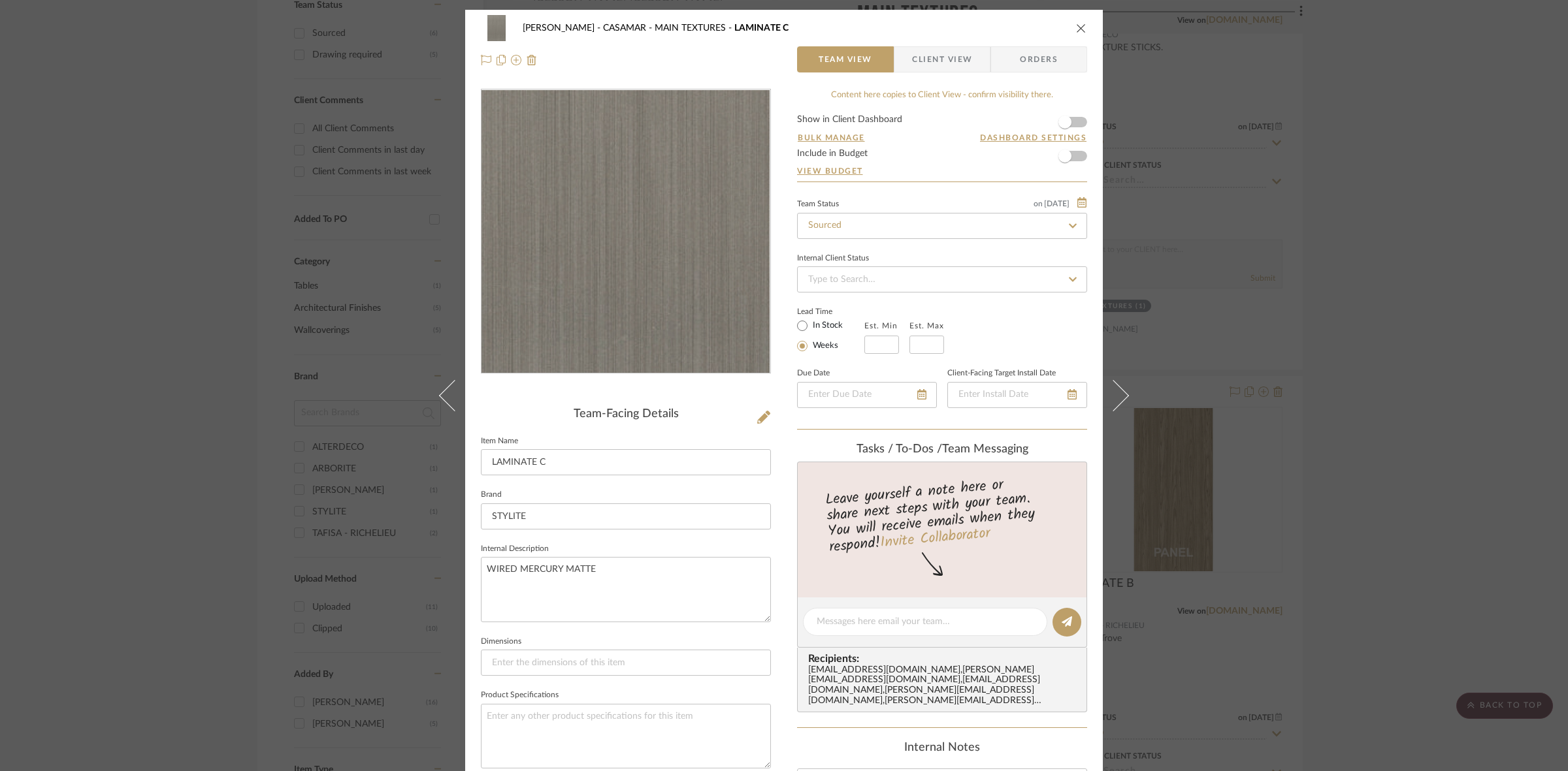
drag, startPoint x: 700, startPoint y: 266, endPoint x: 670, endPoint y: 263, distance: 30.1
click at [670, 263] on img "0" at bounding box center [625, 232] width 201 height 284
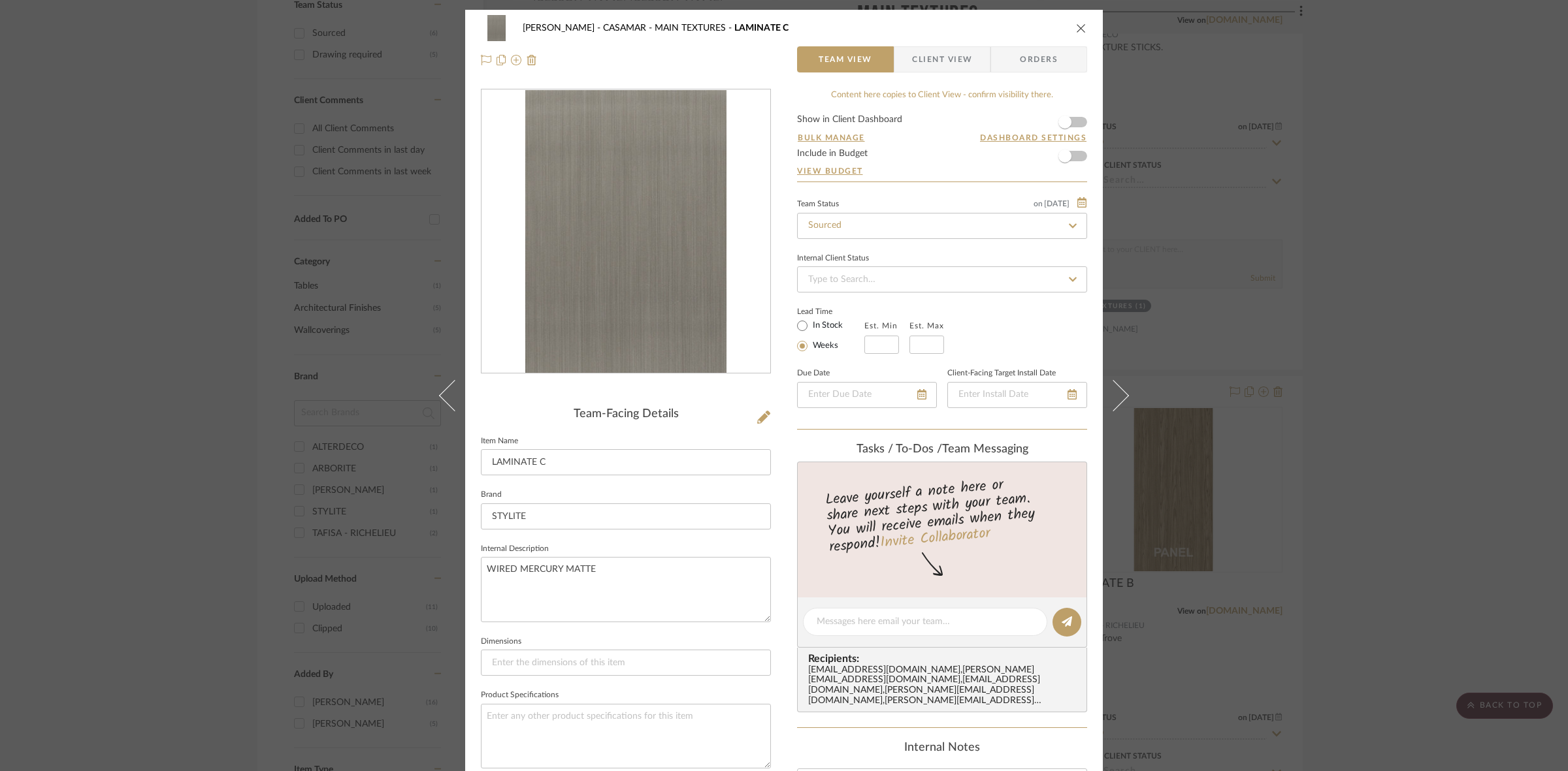
drag, startPoint x: 735, startPoint y: 325, endPoint x: 651, endPoint y: 207, distance: 144.8
click at [1140, 447] on div "[PERSON_NAME] - CASAMAR MAIN TEXTURES LAMINATE C Team View Client View Orders T…" at bounding box center [784, 386] width 1568 height 771
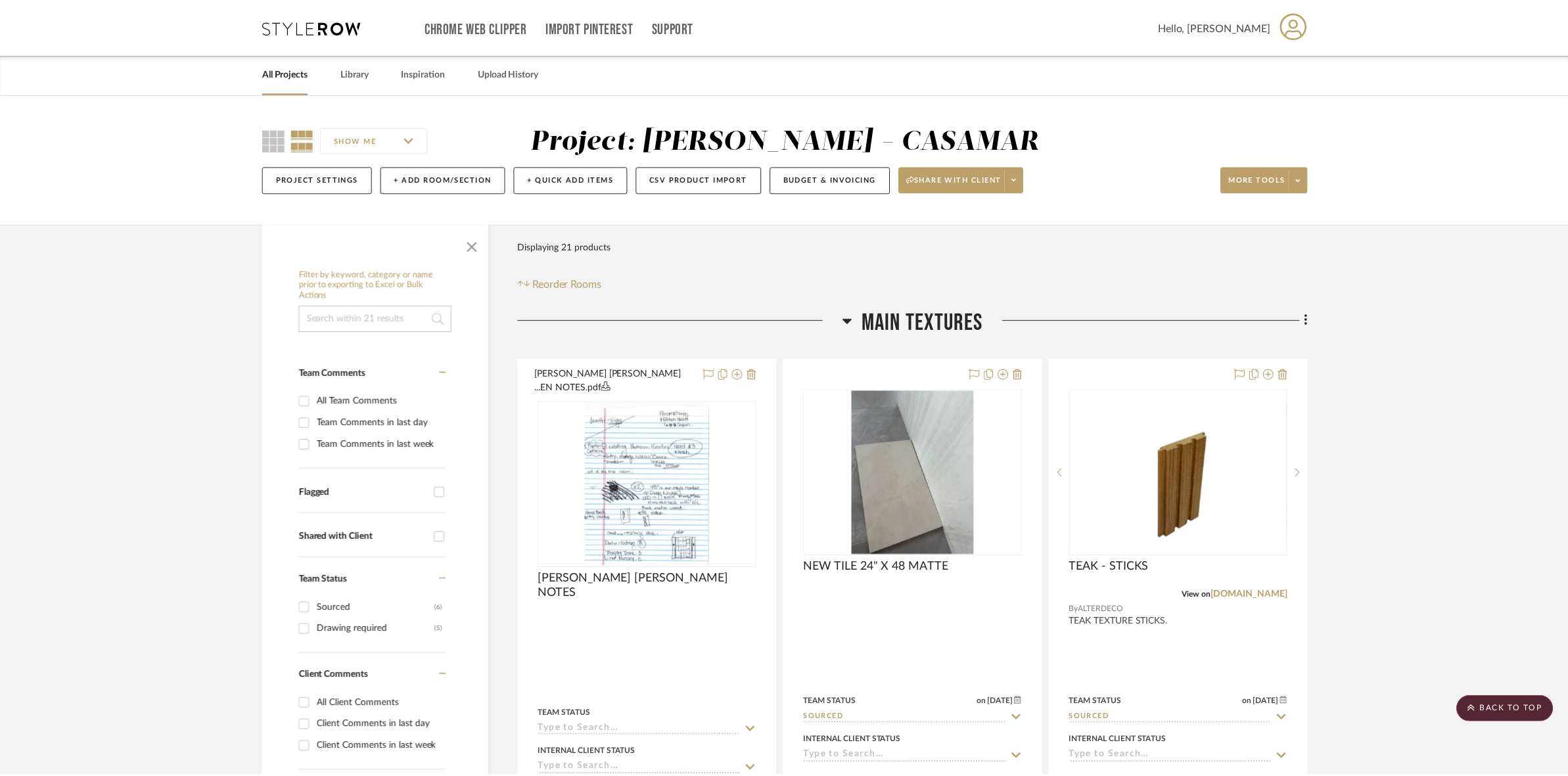
scroll to position [575, 0]
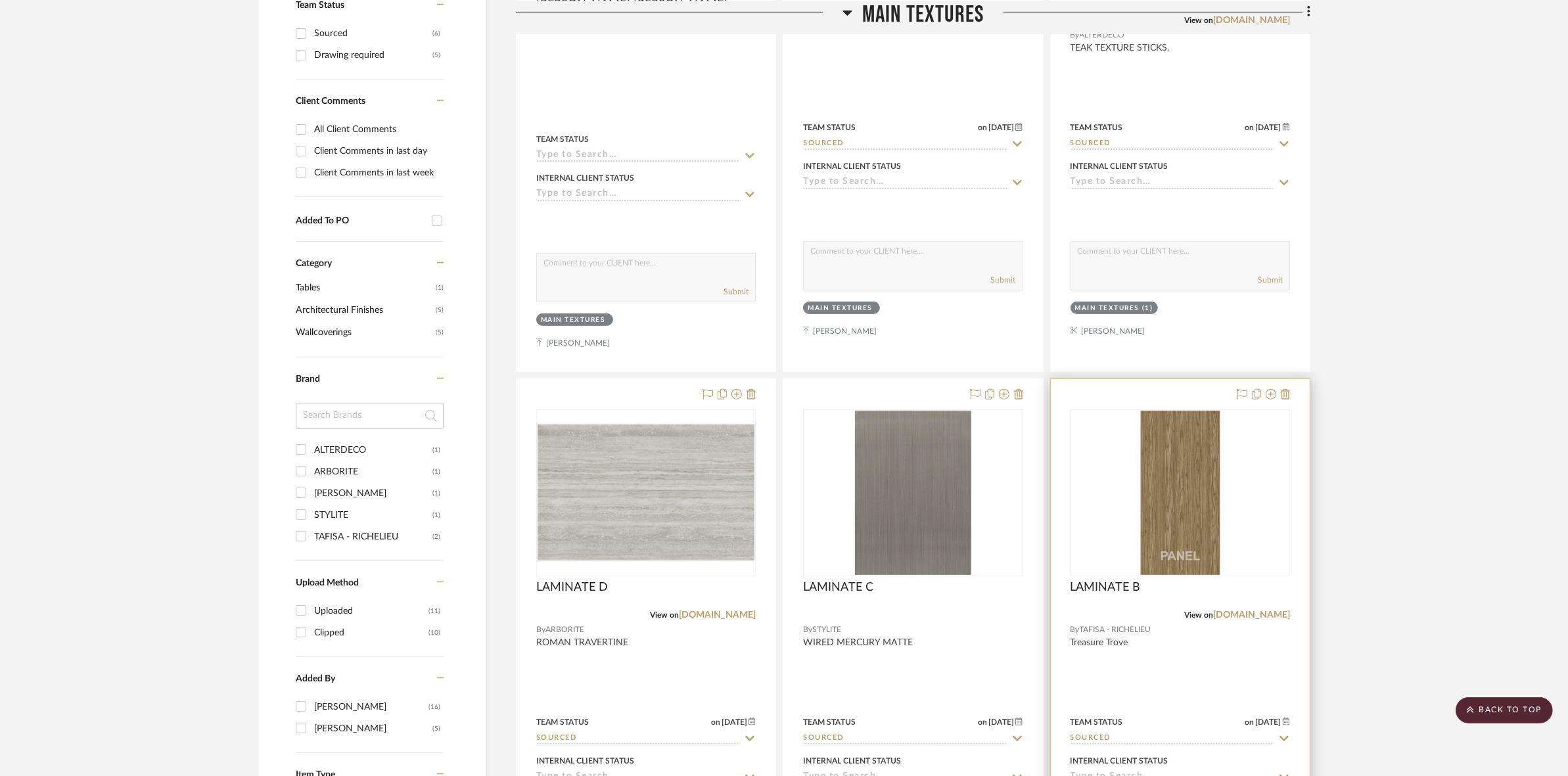
click at [1136, 469] on img "0" at bounding box center [1180, 493] width 165 height 165
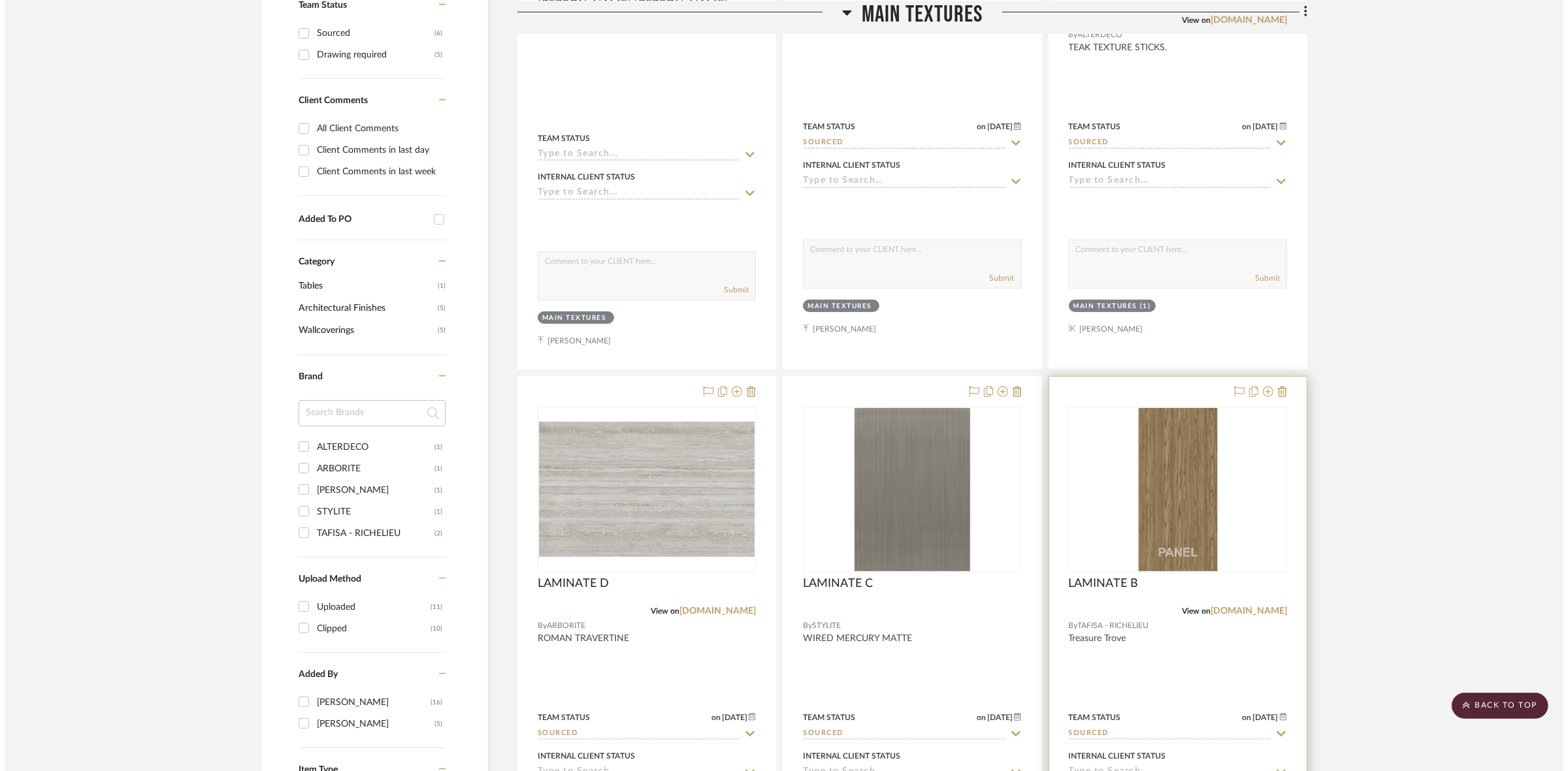
scroll to position [0, 0]
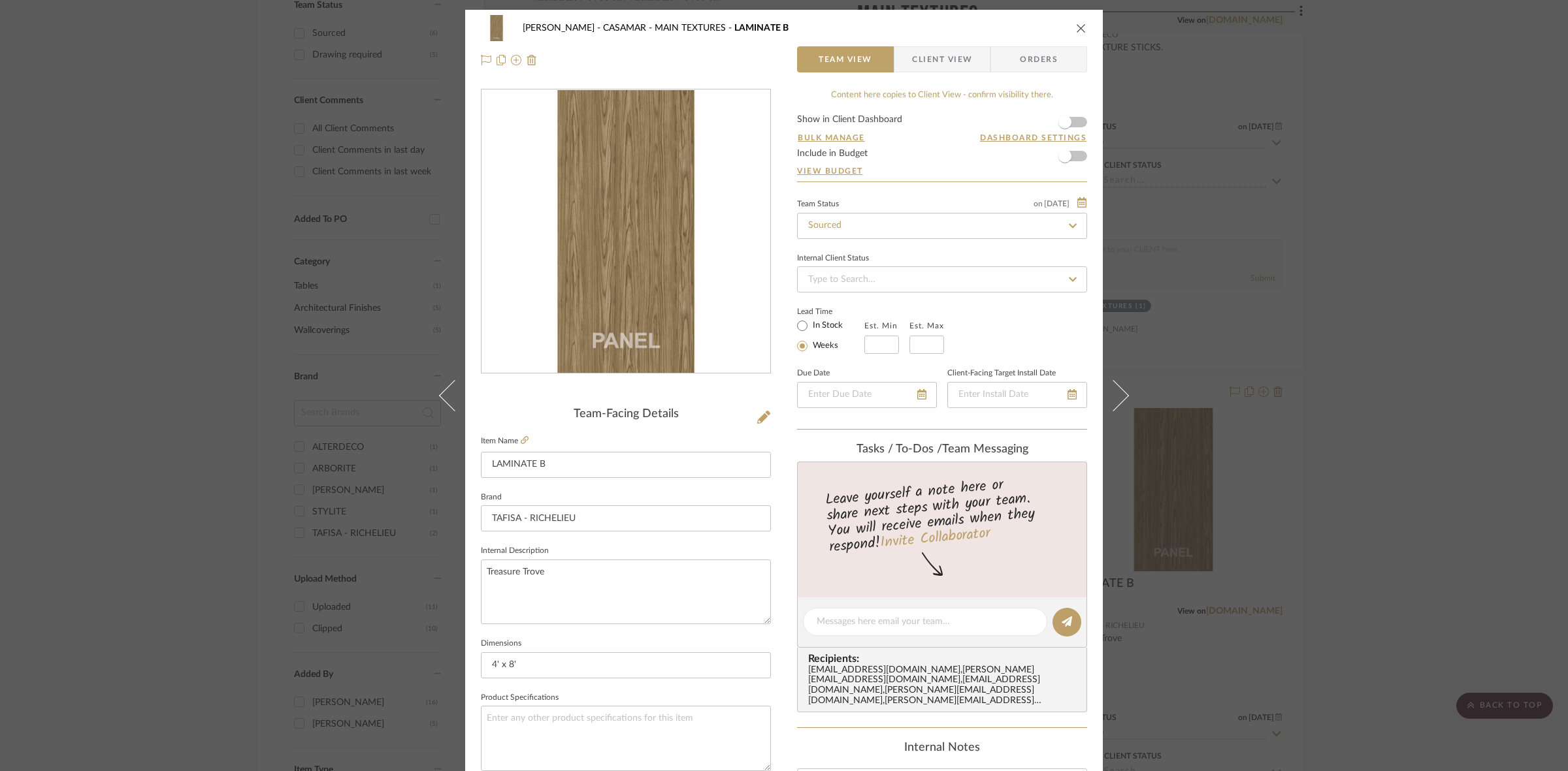
click at [622, 265] on img "0" at bounding box center [626, 232] width 284 height 284
drag, startPoint x: 781, startPoint y: 340, endPoint x: 535, endPoint y: 410, distance: 255.8
click at [535, 410] on div "Team-Facing Details" at bounding box center [625, 414] width 290 height 15
click at [521, 439] on icon at bounding box center [524, 439] width 8 height 8
drag, startPoint x: 321, startPoint y: 389, endPoint x: 404, endPoint y: 405, distance: 84.5
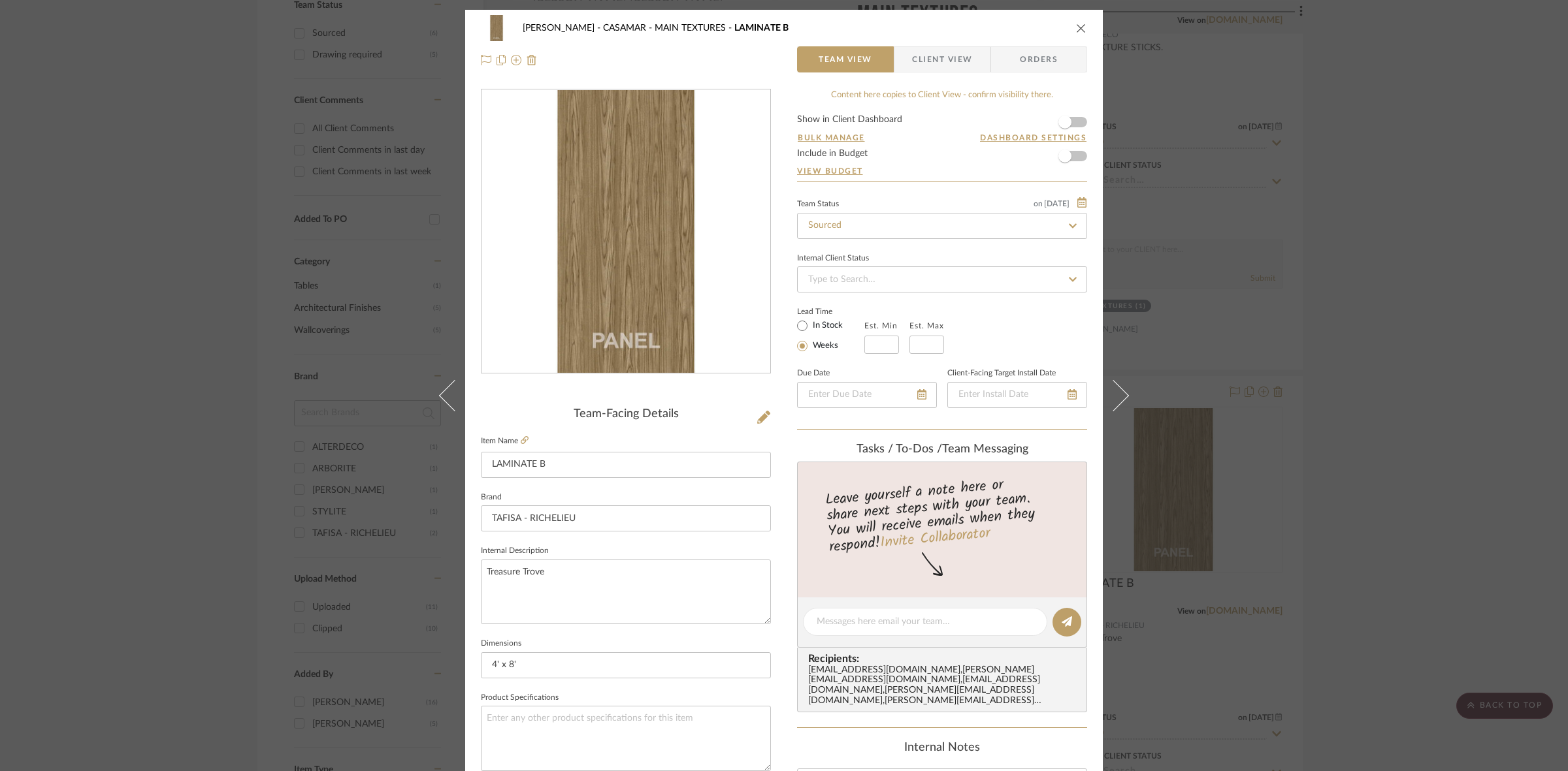
click at [325, 389] on div "[PERSON_NAME] - CASAMAR MAIN TEXTURES LAMINATE B Team View Client View Orders T…" at bounding box center [784, 386] width 1568 height 771
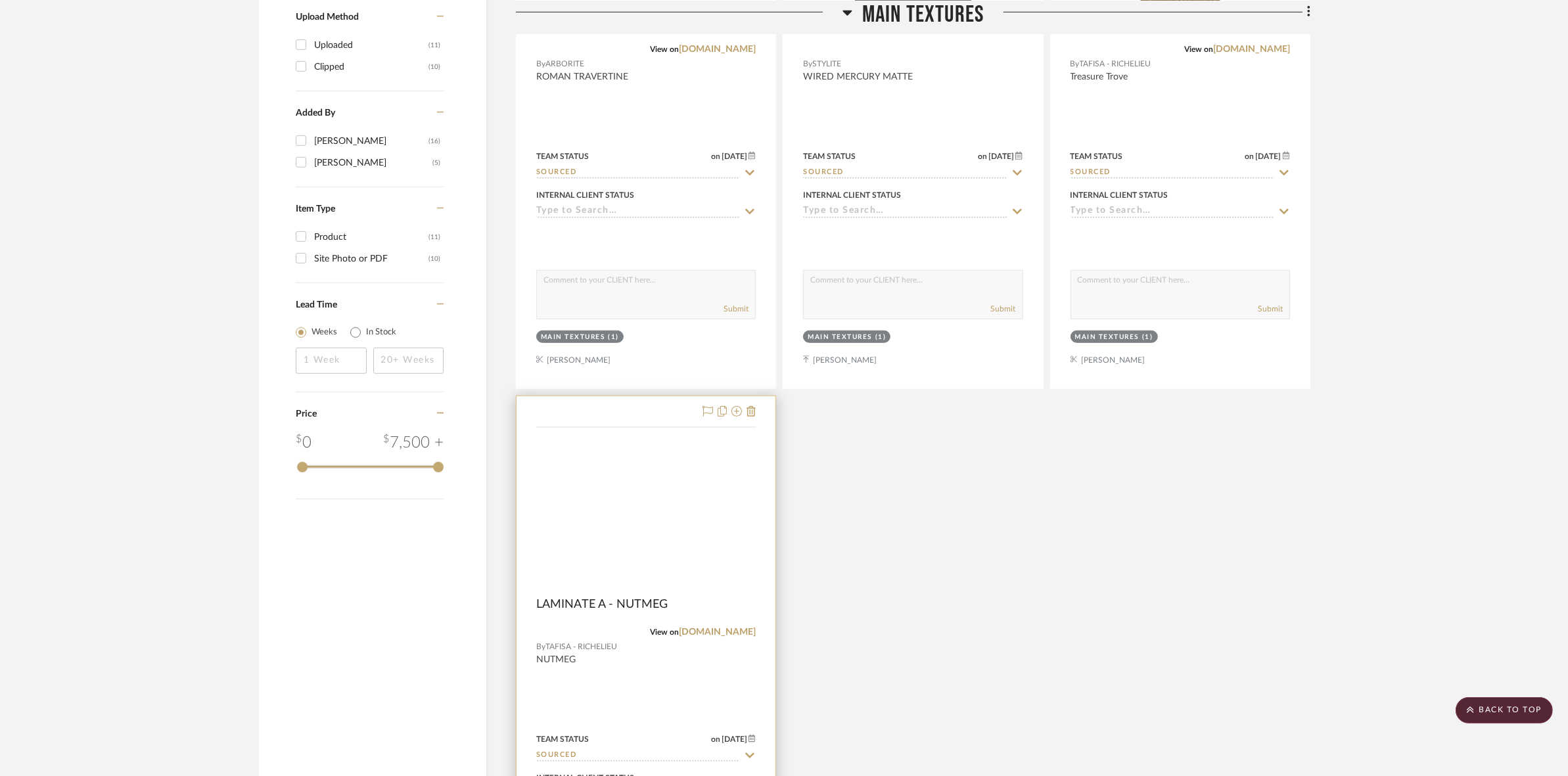
scroll to position [1150, 0]
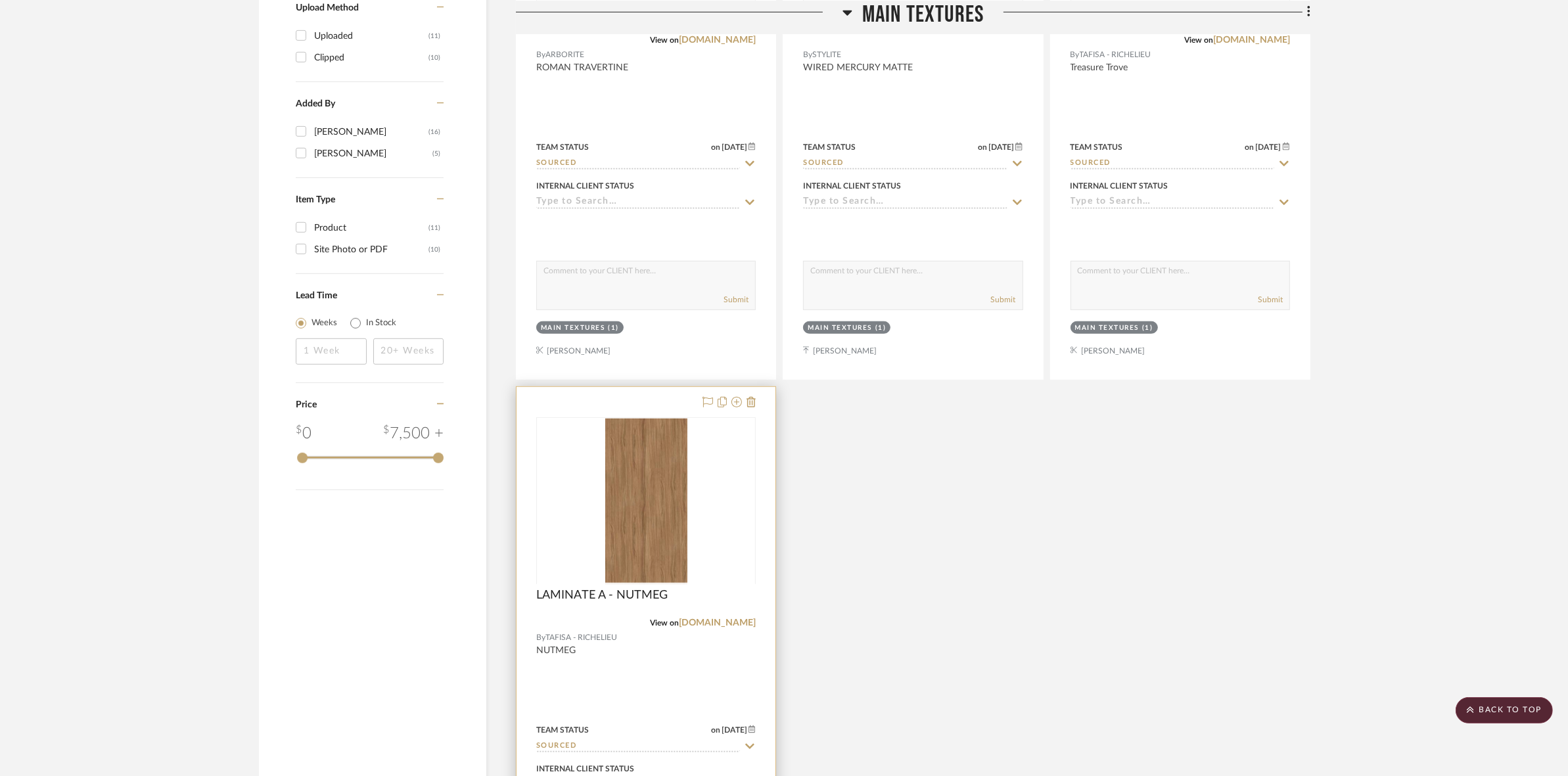
click at [656, 486] on div at bounding box center [645, 584] width 220 height 333
click at [636, 487] on img "0" at bounding box center [646, 501] width 82 height 165
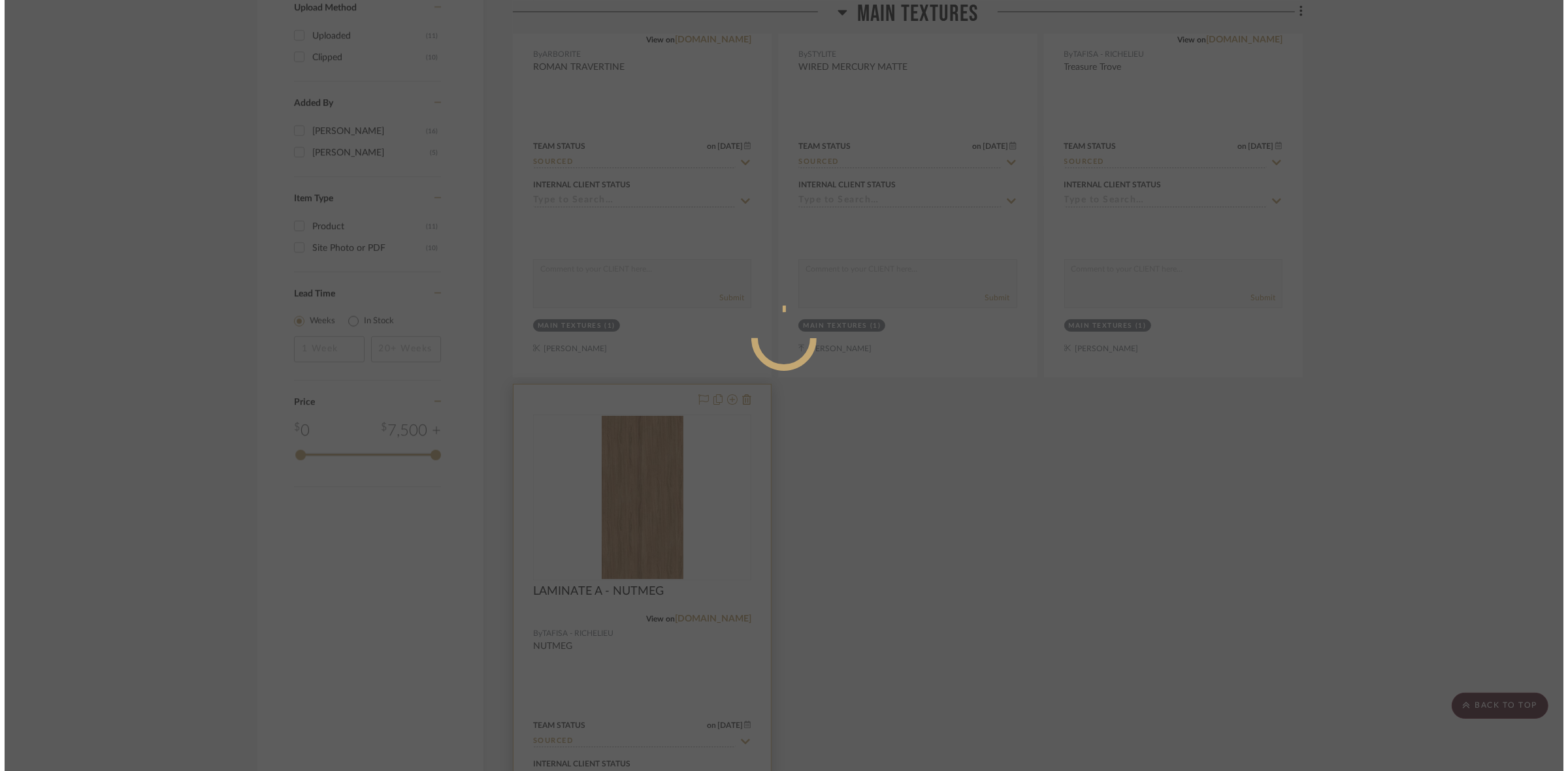
scroll to position [0, 0]
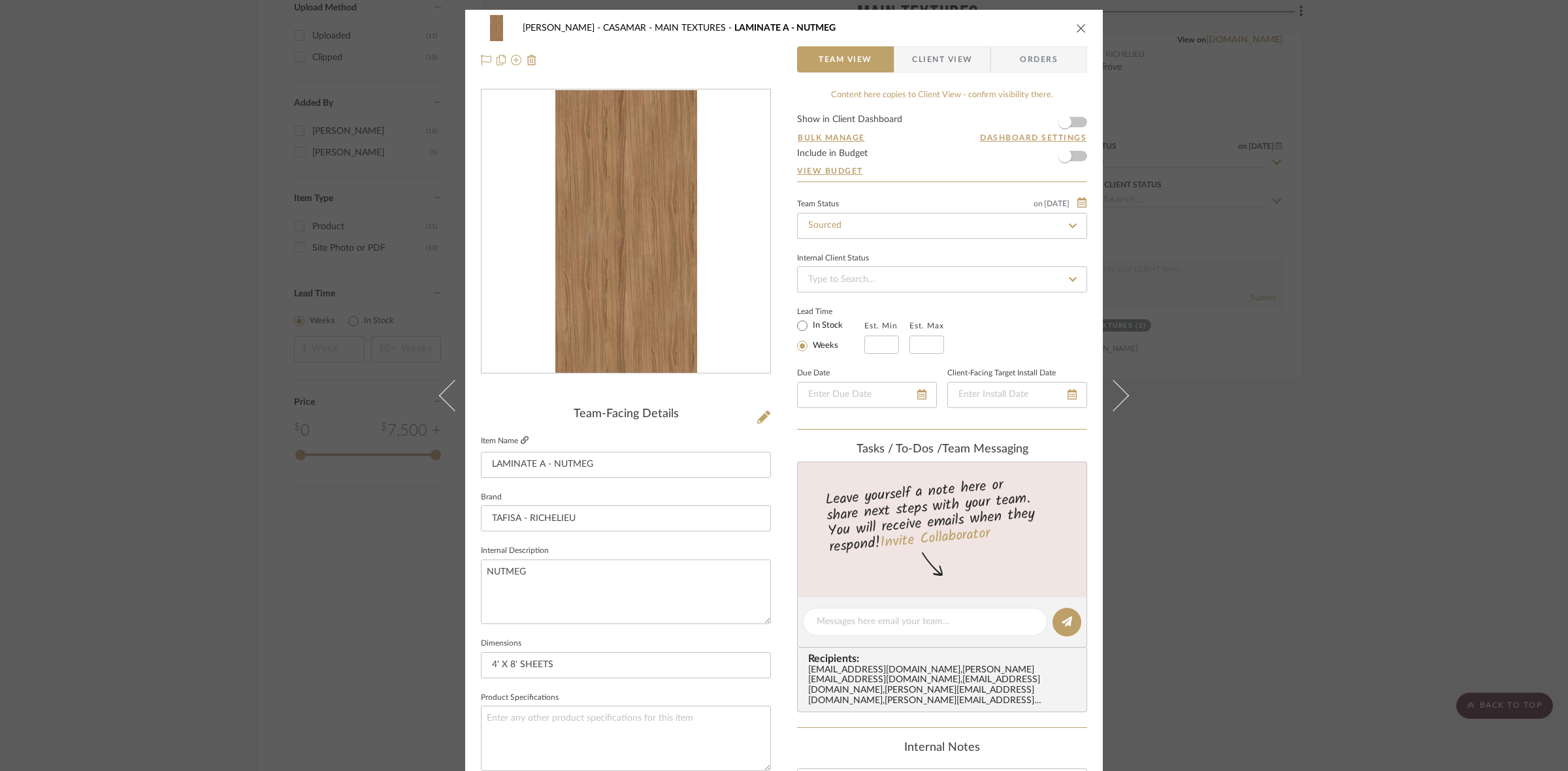
click at [521, 439] on icon at bounding box center [524, 439] width 8 height 8
drag, startPoint x: 78, startPoint y: 339, endPoint x: 403, endPoint y: 361, distance: 325.7
click at [85, 339] on div "[PERSON_NAME] - CASAMAR MAIN TEXTURES LAMINATE A - NUTMEG Team View Client View…" at bounding box center [784, 386] width 1568 height 771
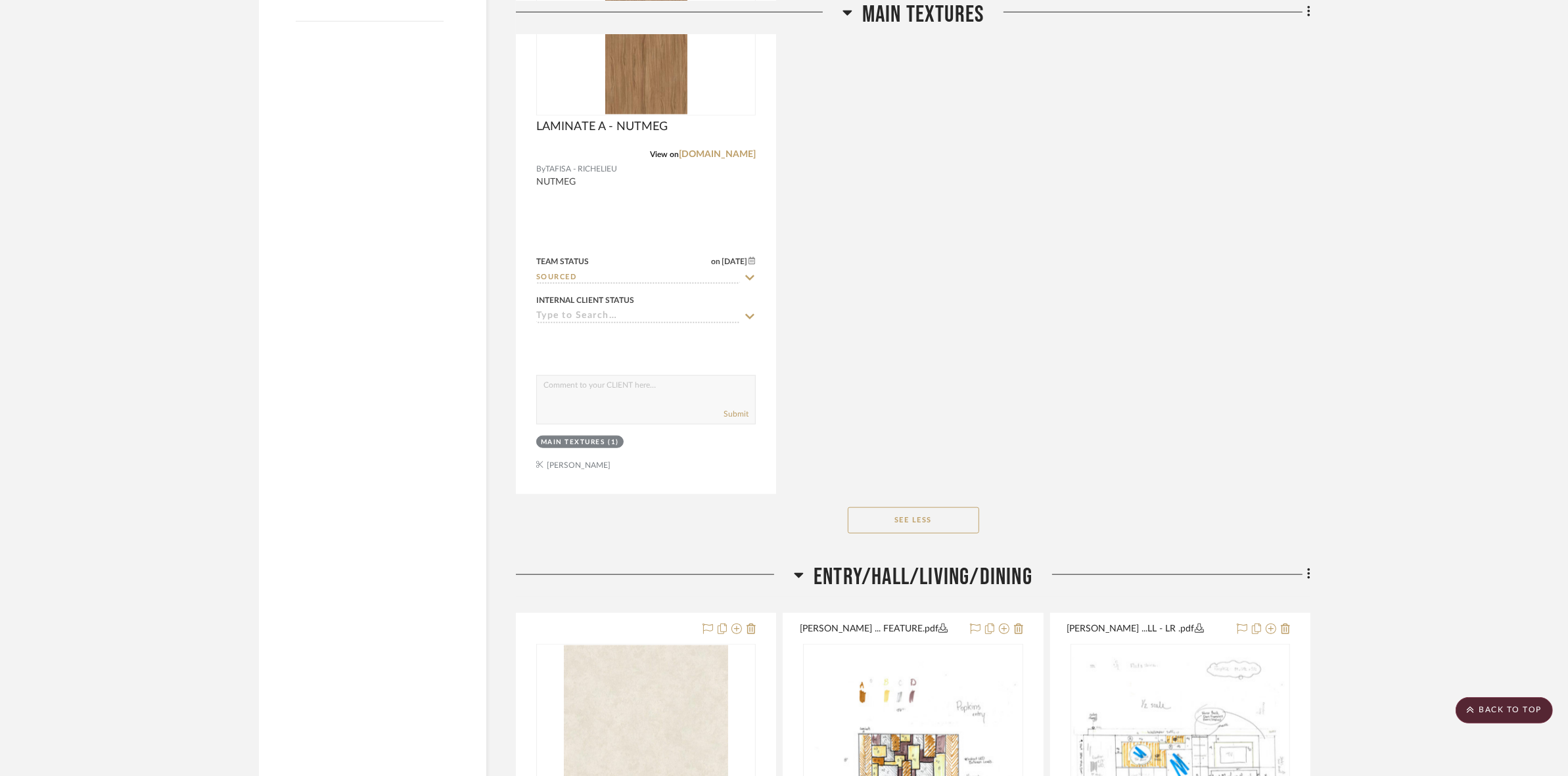
scroll to position [1889, 0]
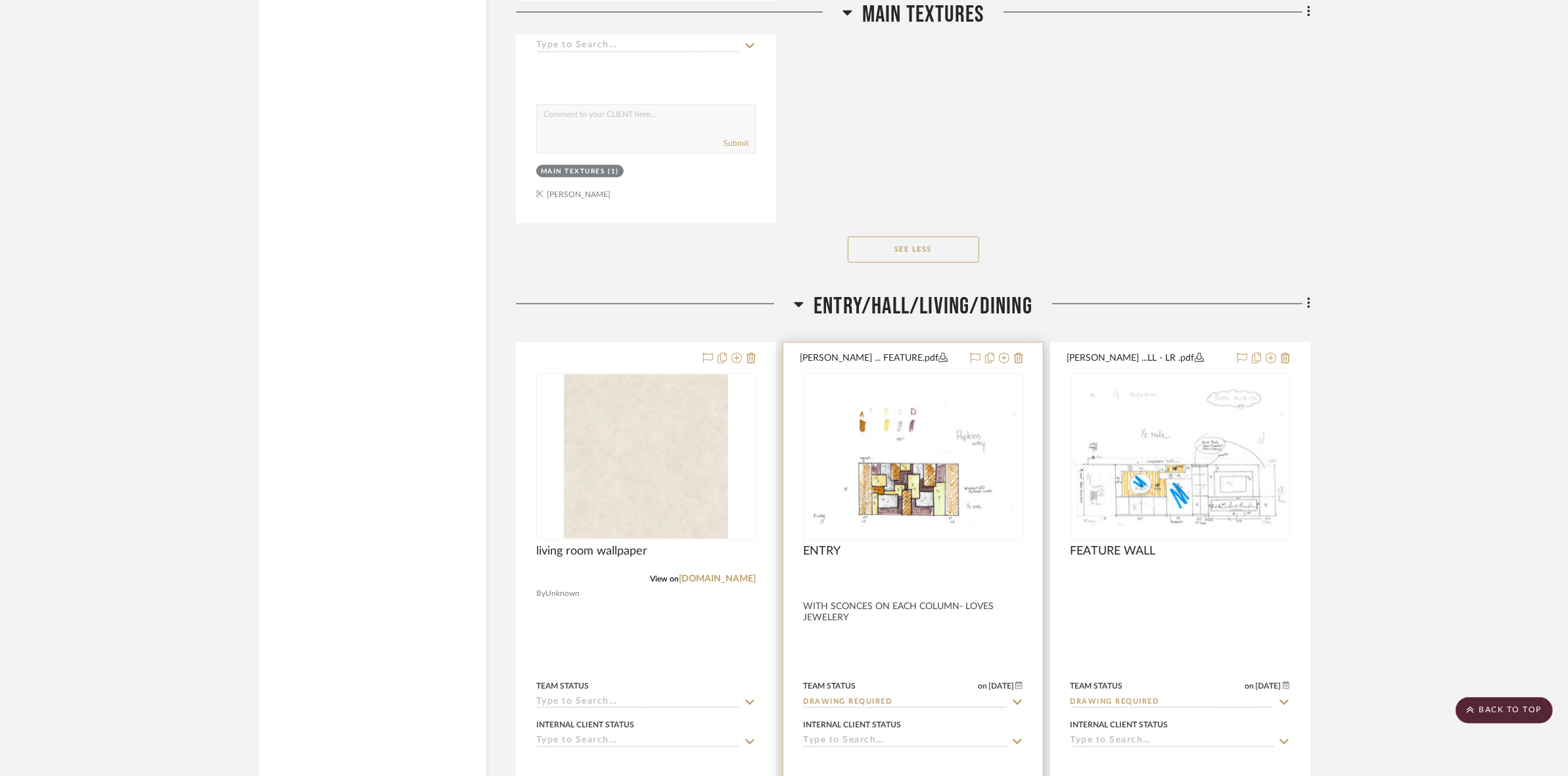
click at [920, 476] on img "0" at bounding box center [913, 456] width 217 height 140
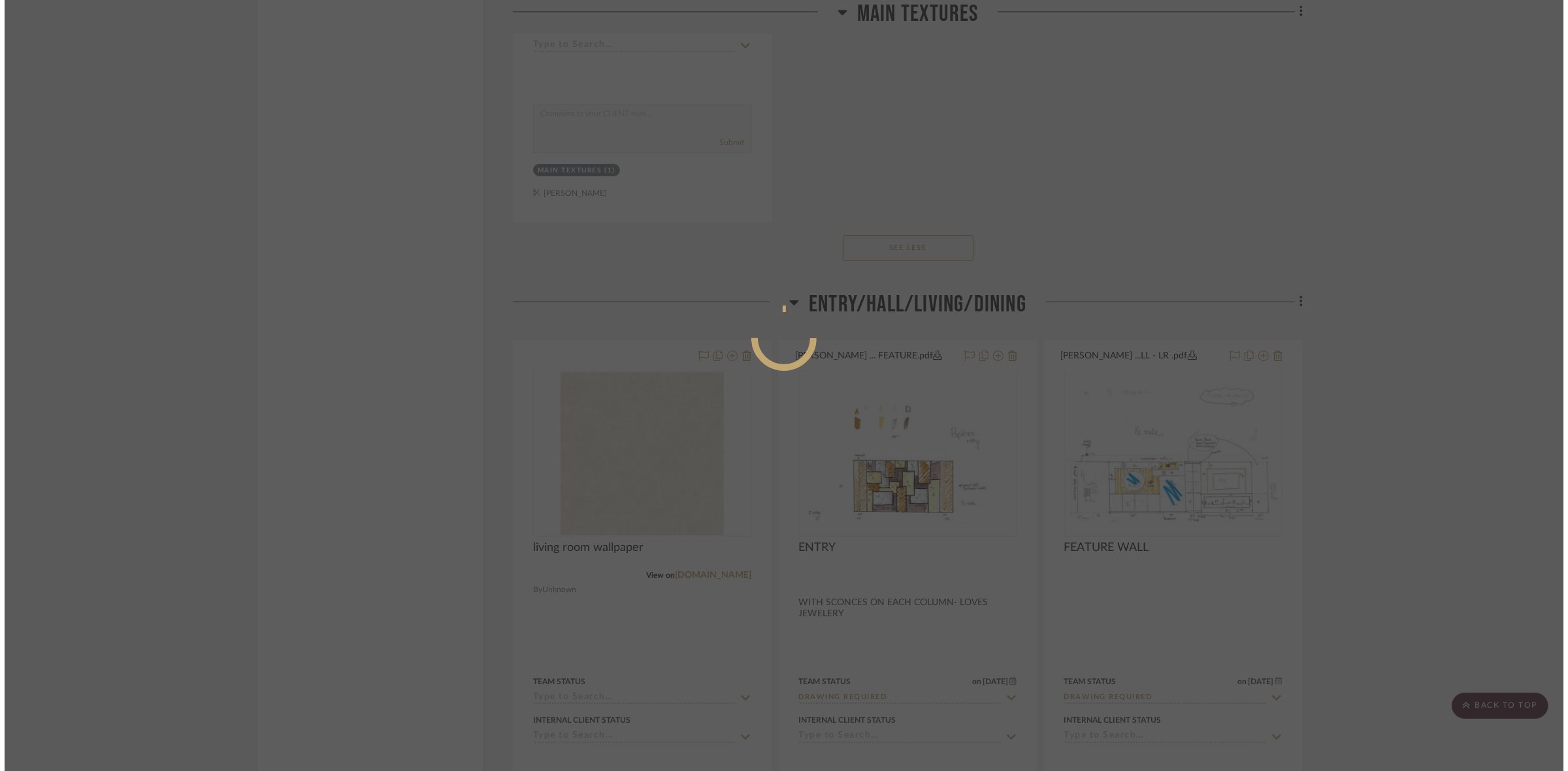
scroll to position [0, 0]
